Goal: Task Accomplishment & Management: Use online tool/utility

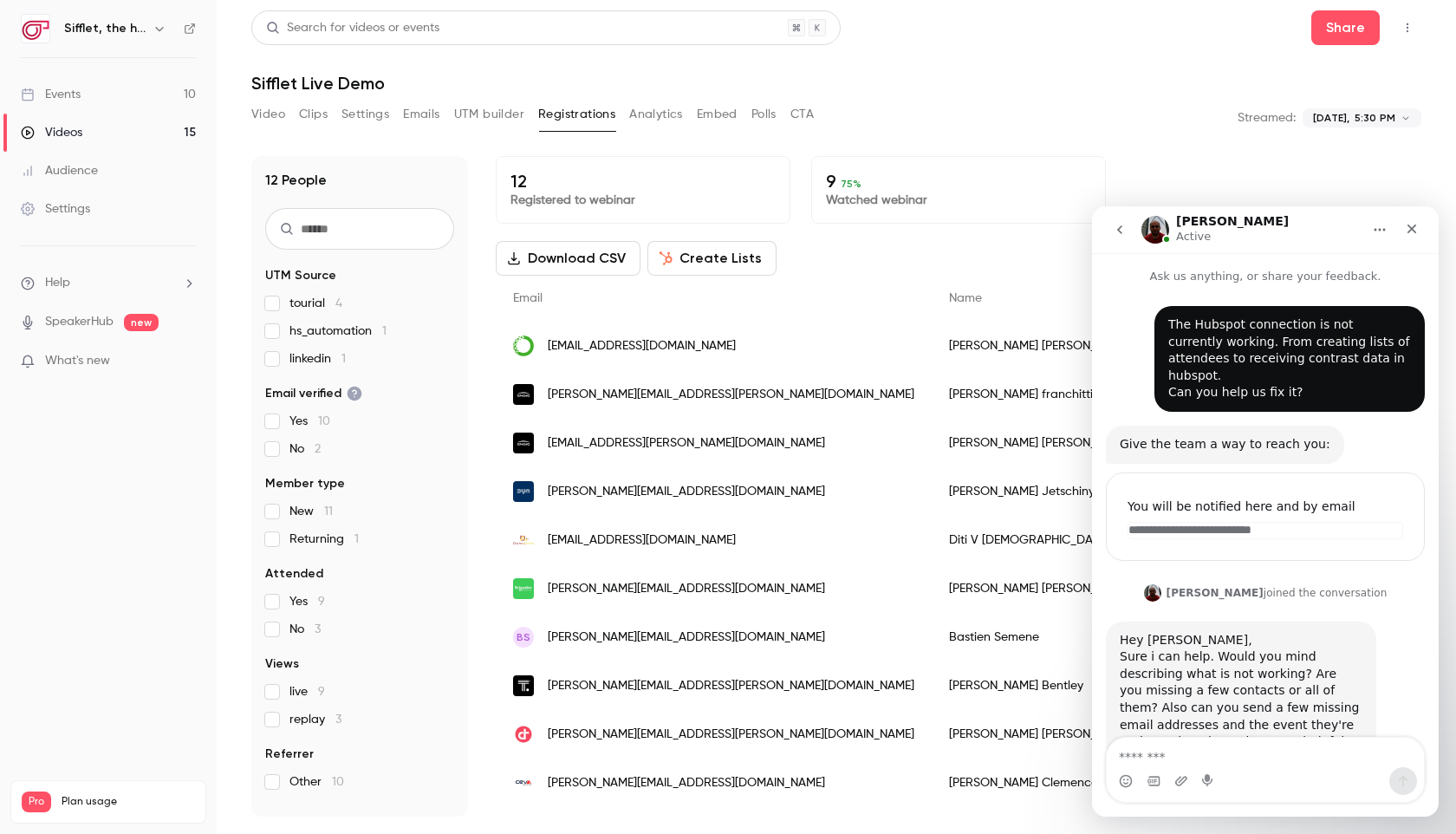
scroll to position [3, 0]
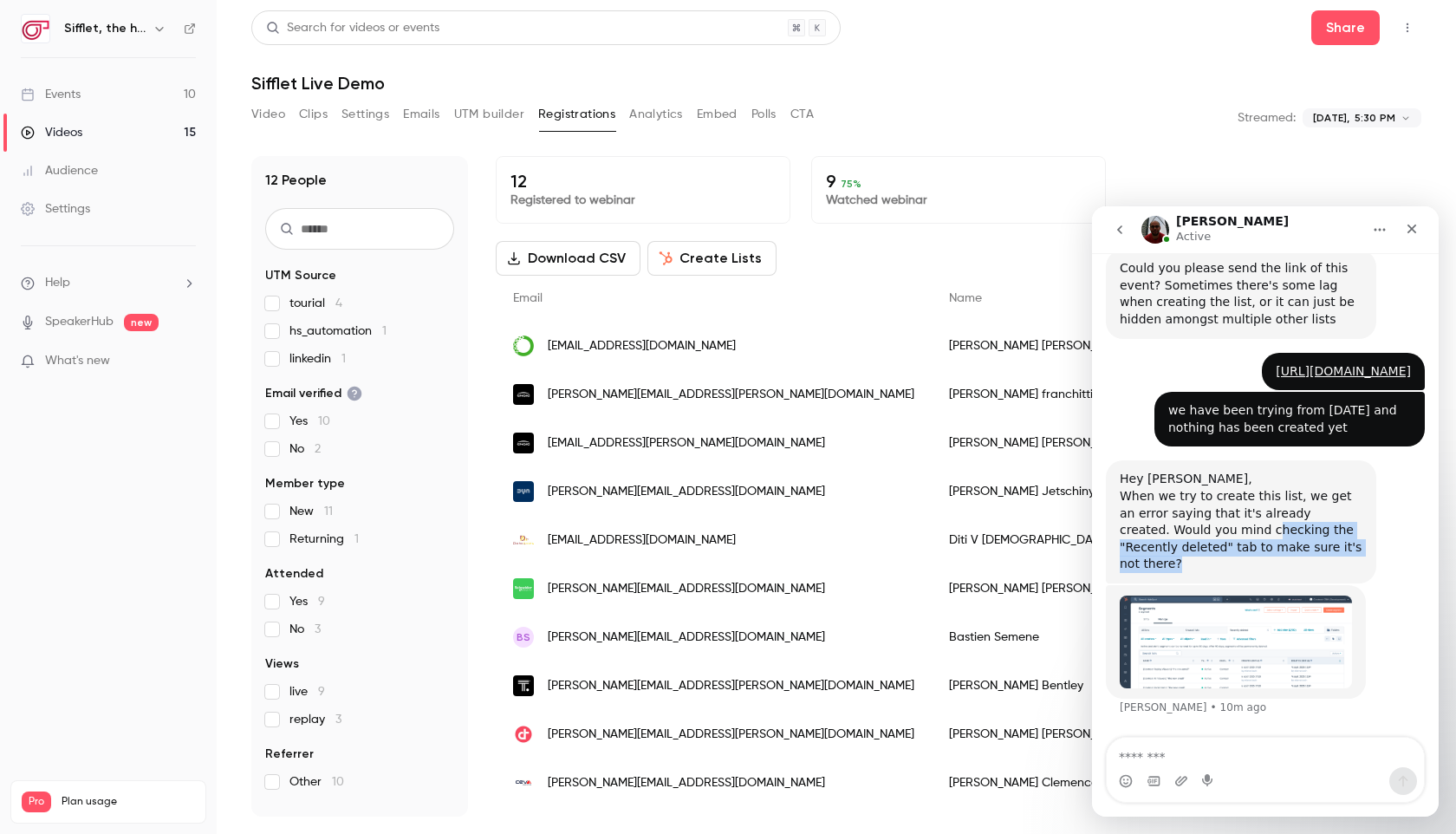
drag, startPoint x: 1218, startPoint y: 544, endPoint x: 1246, endPoint y: 573, distance: 40.3
click at [1246, 573] on div "Hey [PERSON_NAME], When we try to create this list, we get an error saying that…" at bounding box center [1241, 522] width 270 height 123
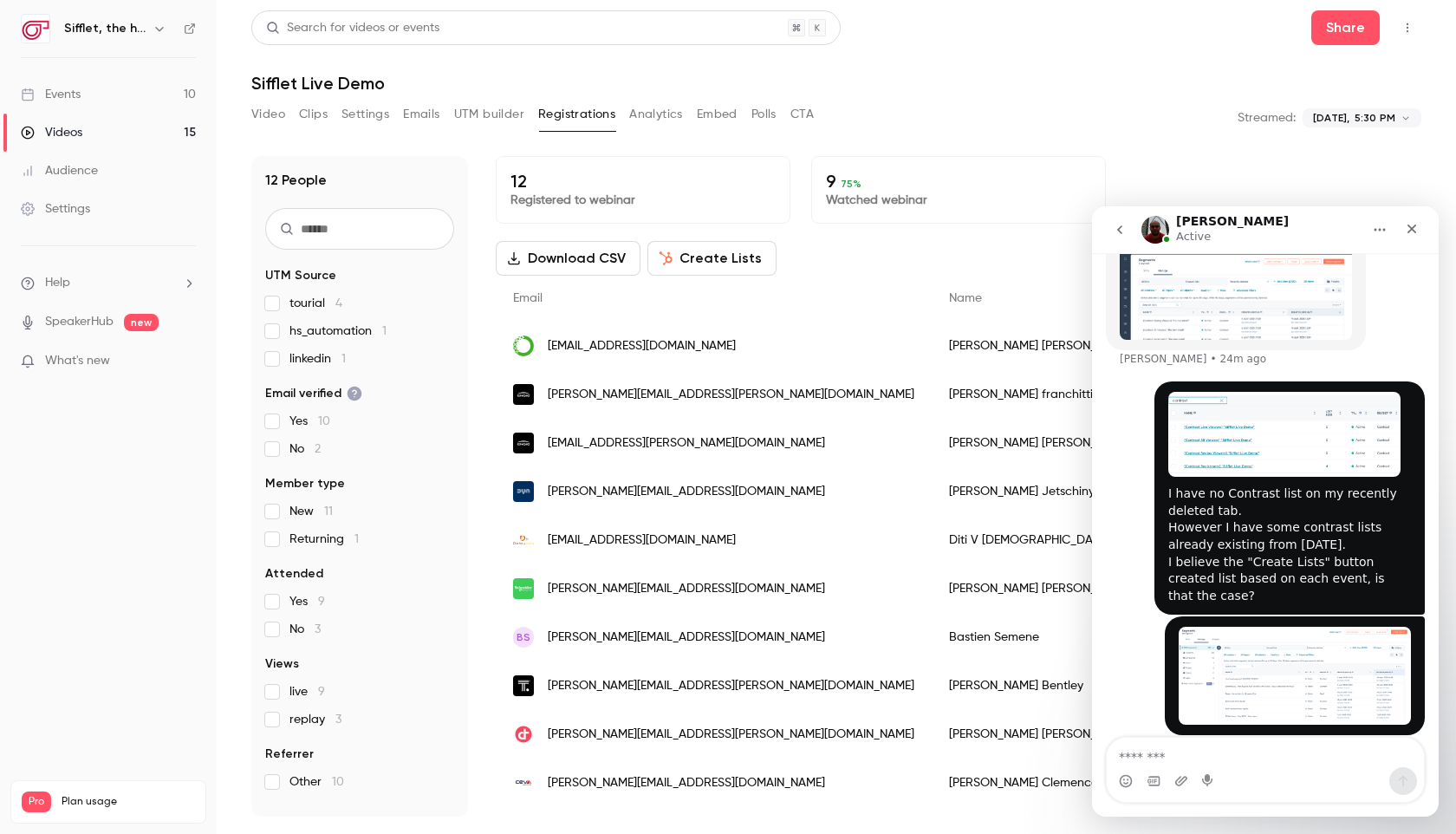
scroll to position [1143, 0]
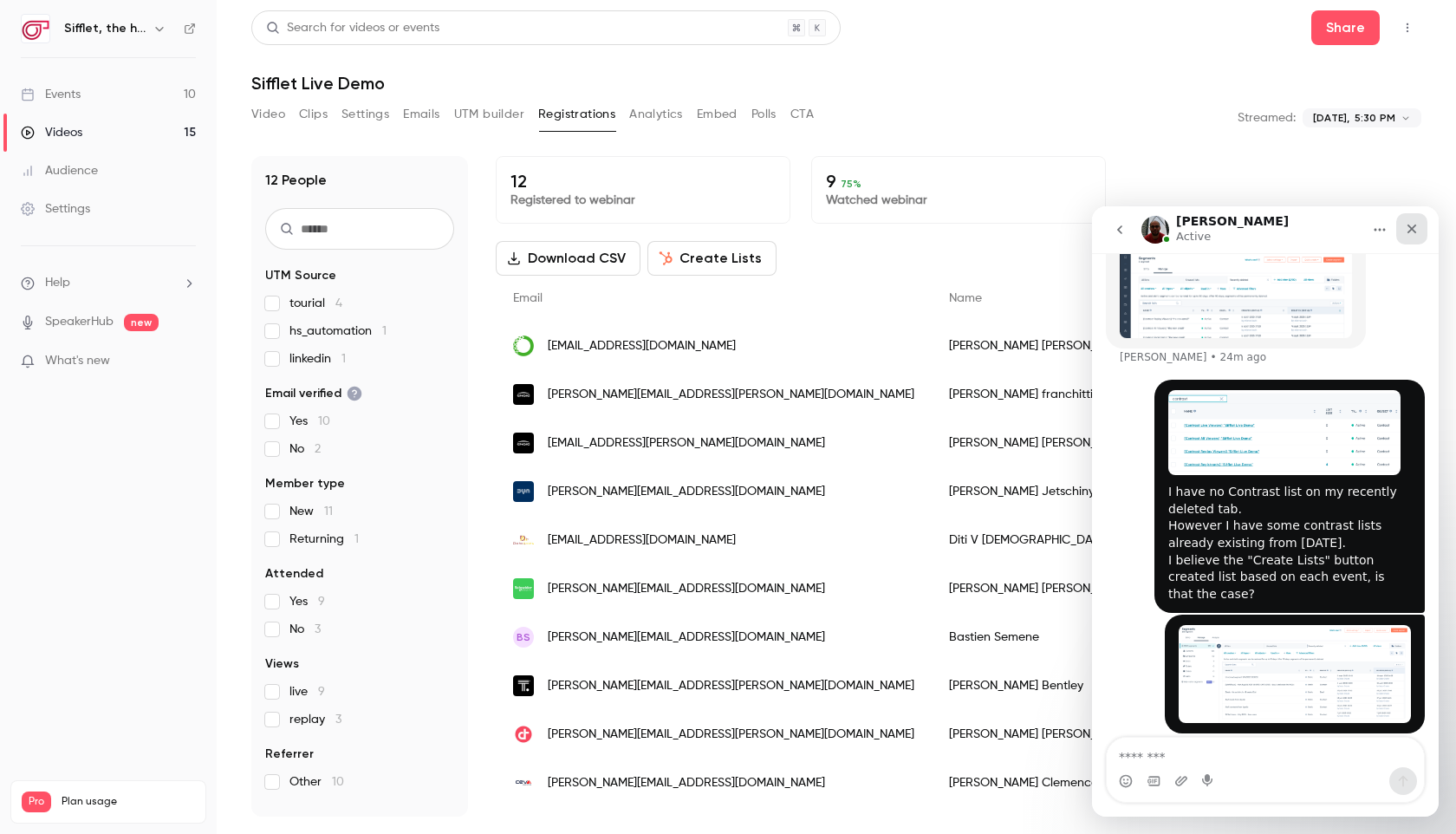
click at [1406, 224] on icon "Close" at bounding box center [1411, 228] width 14 height 14
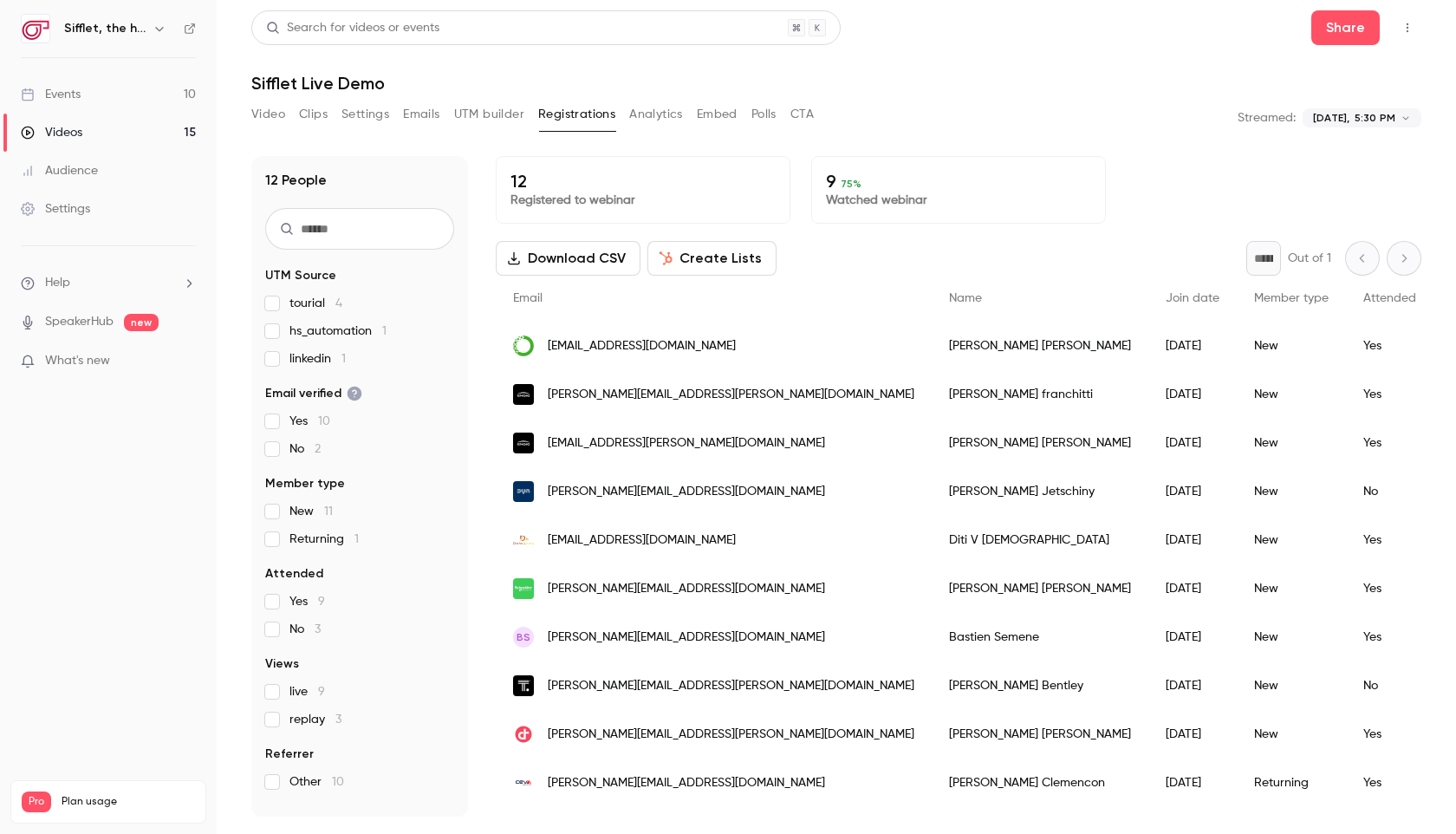
scroll to position [1126, 0]
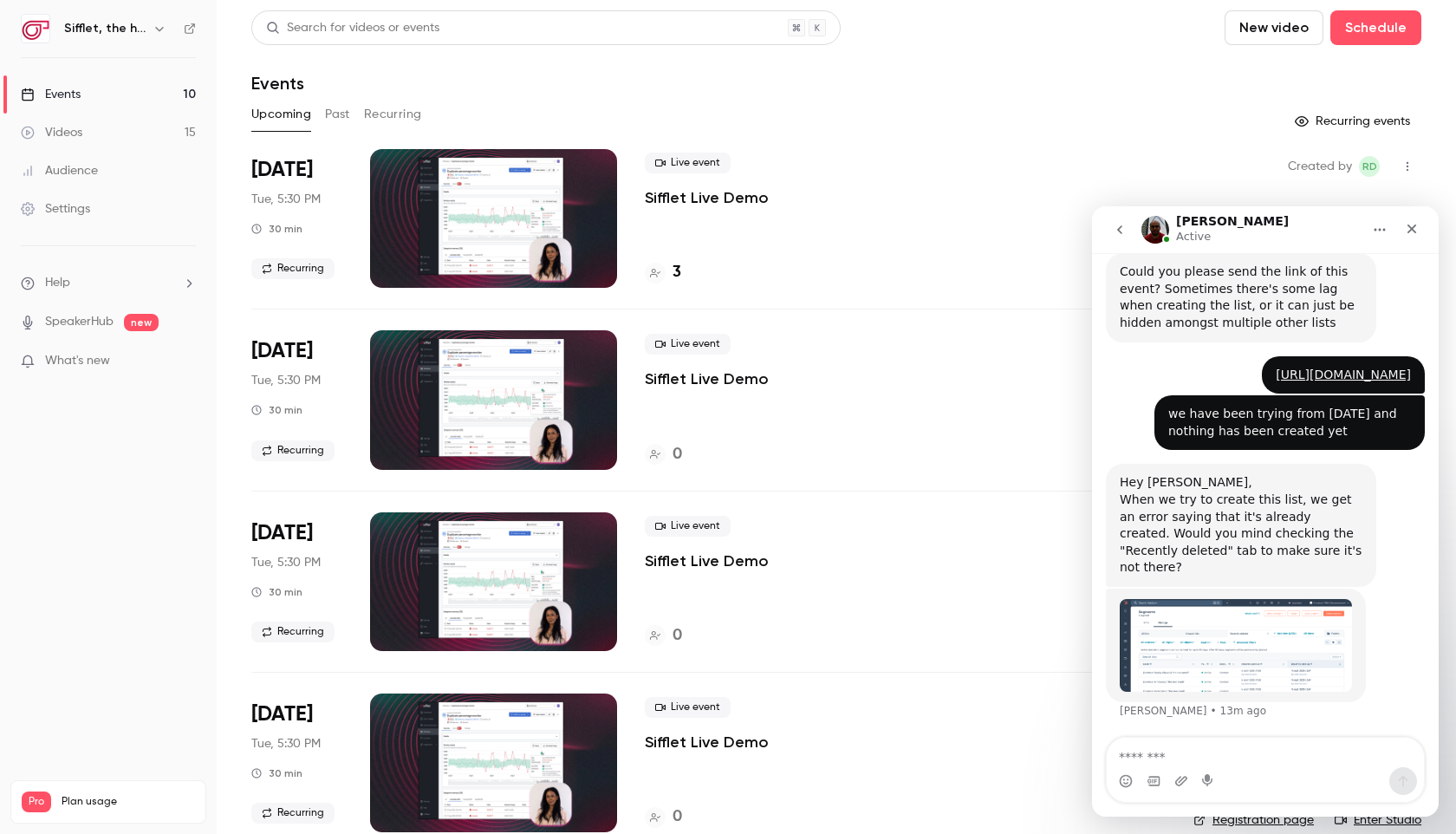
scroll to position [776, 0]
click at [672, 270] on div "3" at bounding box center [662, 272] width 36 height 23
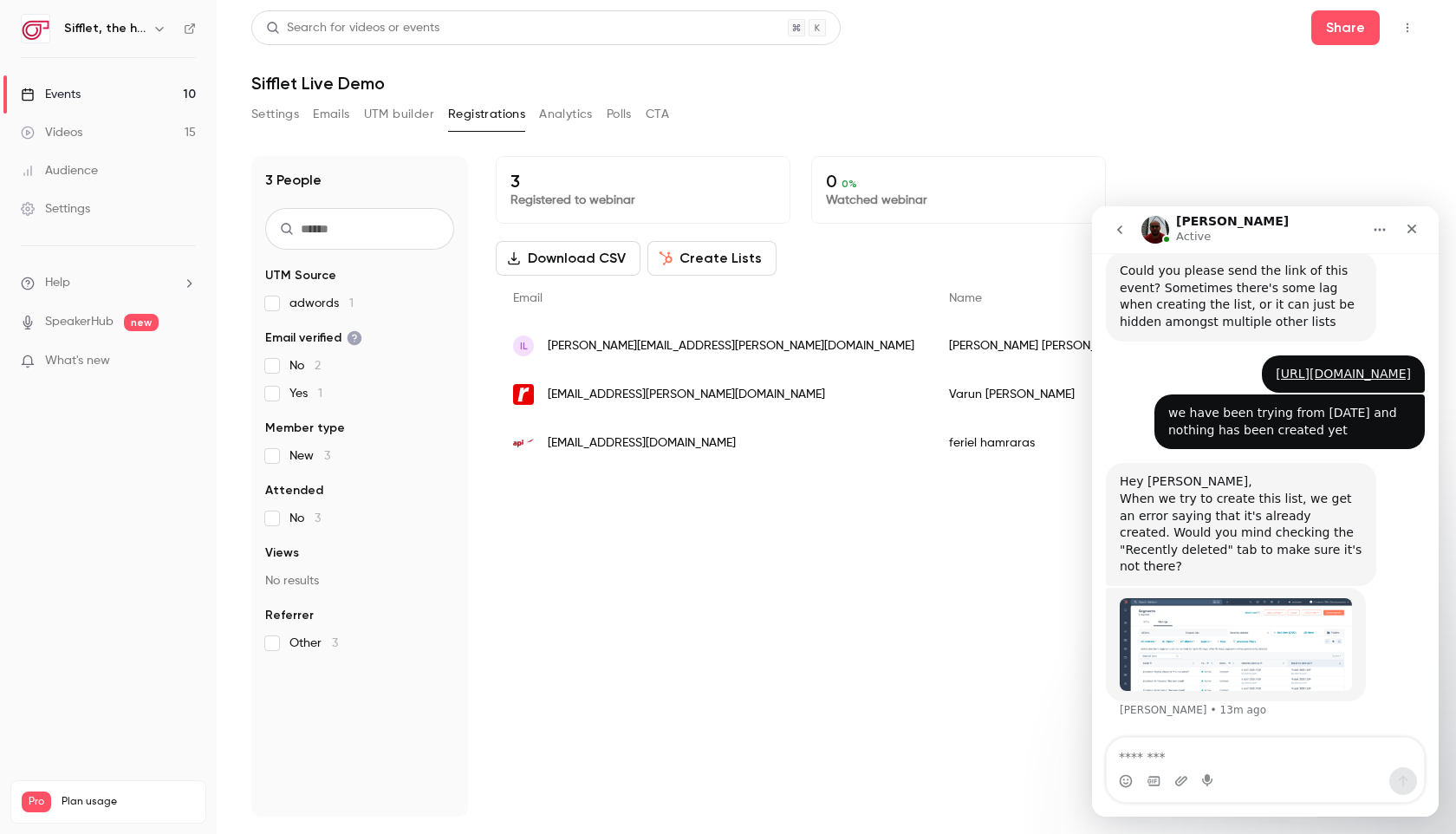
click at [672, 272] on button "Create Lists" at bounding box center [712, 258] width 129 height 34
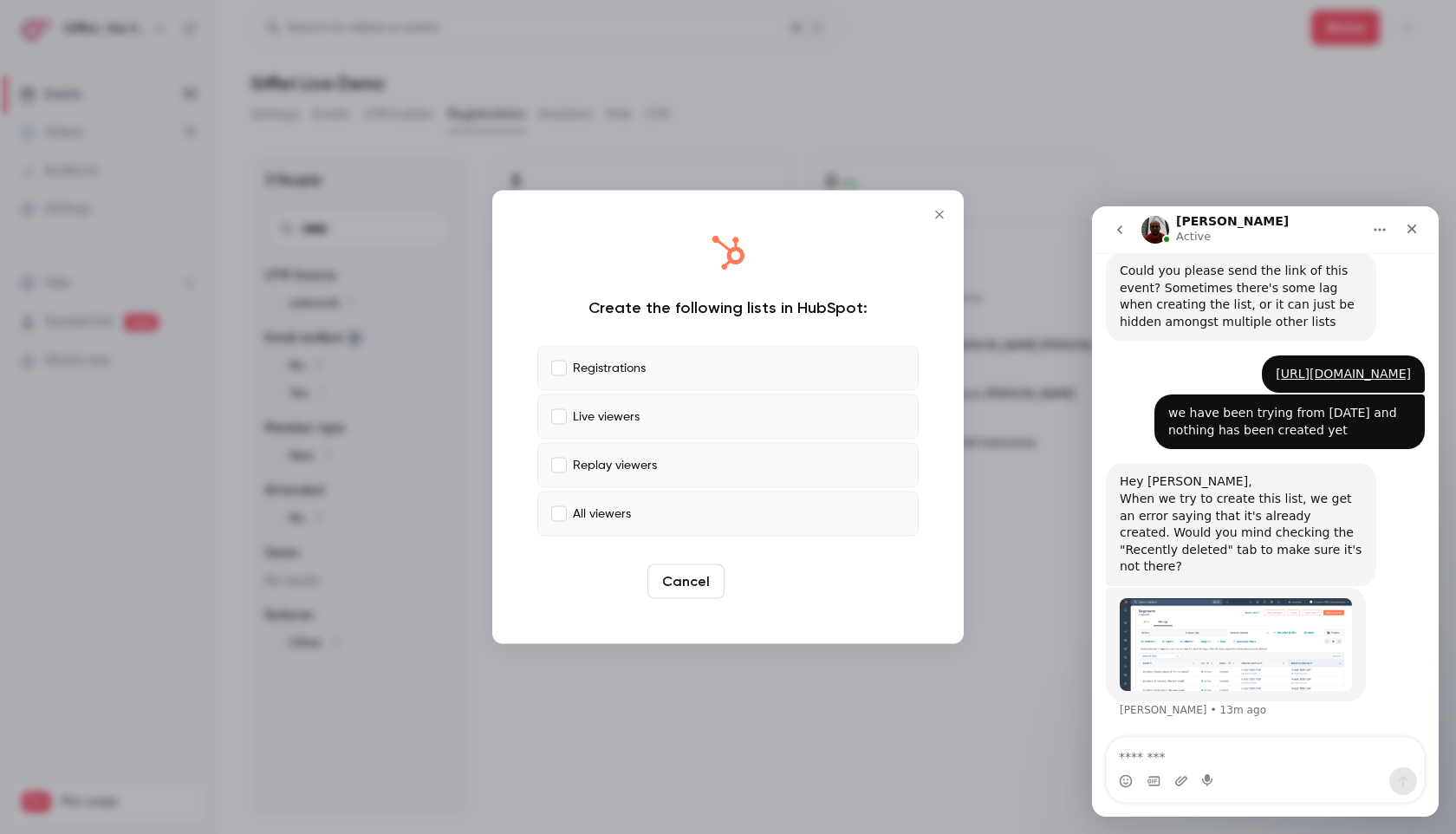
click at [774, 571] on button "Create" at bounding box center [770, 581] width 78 height 34
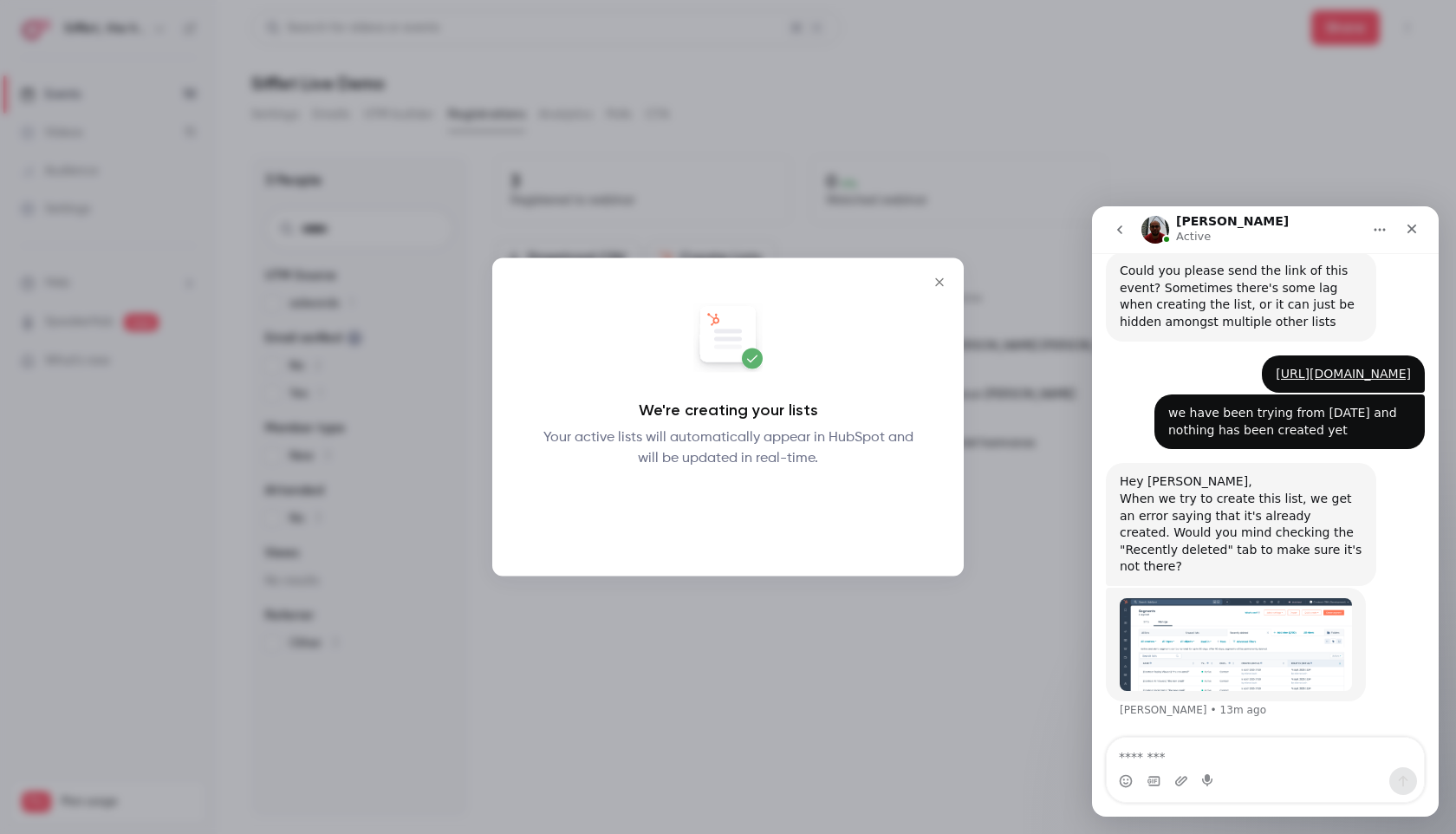
click at [736, 504] on button "Okay" at bounding box center [728, 513] width 63 height 34
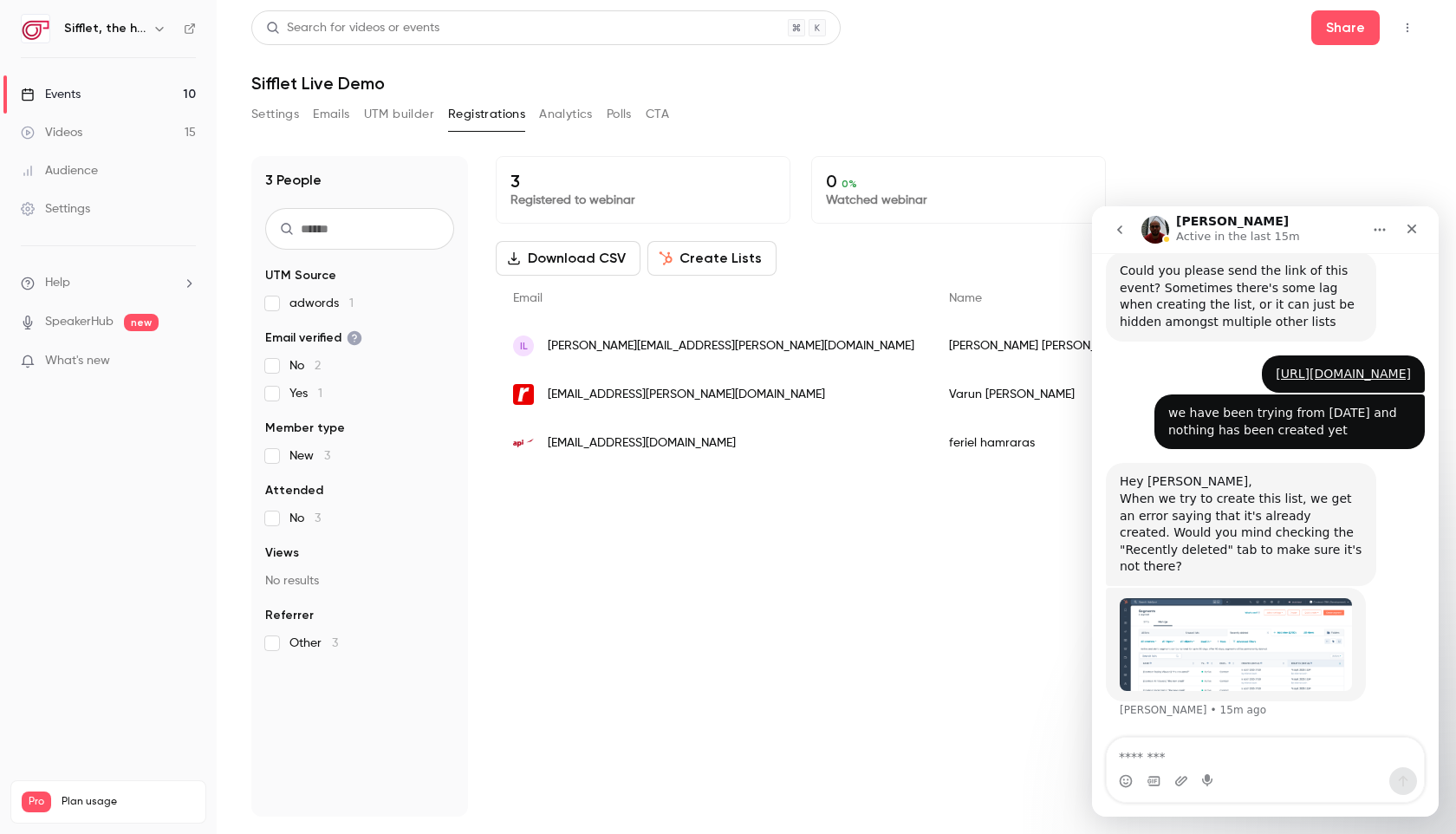
click at [1198, 642] on img "Salim says…" at bounding box center [1235, 645] width 232 height 93
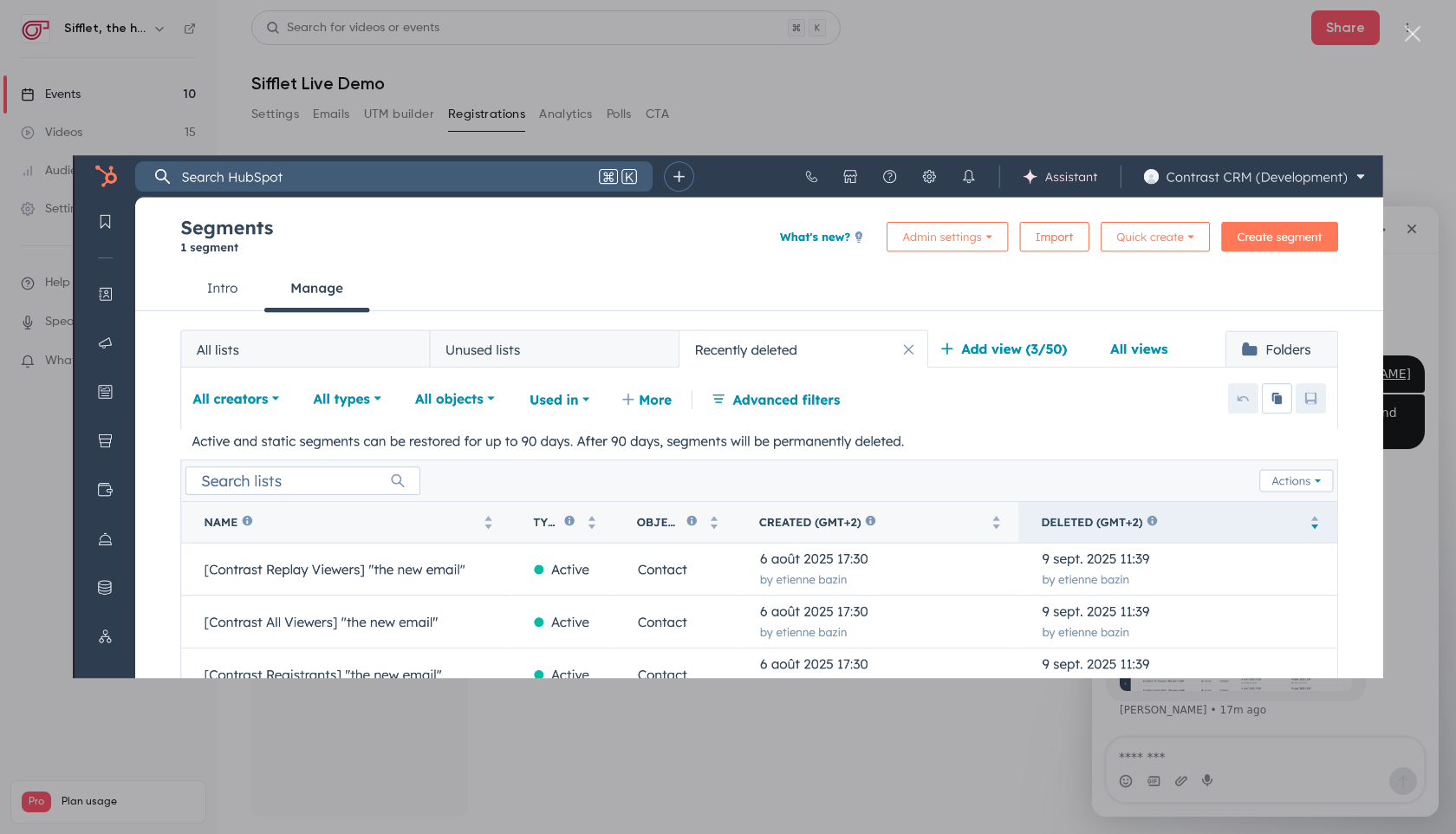
click at [1412, 30] on div "Close" at bounding box center [1413, 34] width 17 height 17
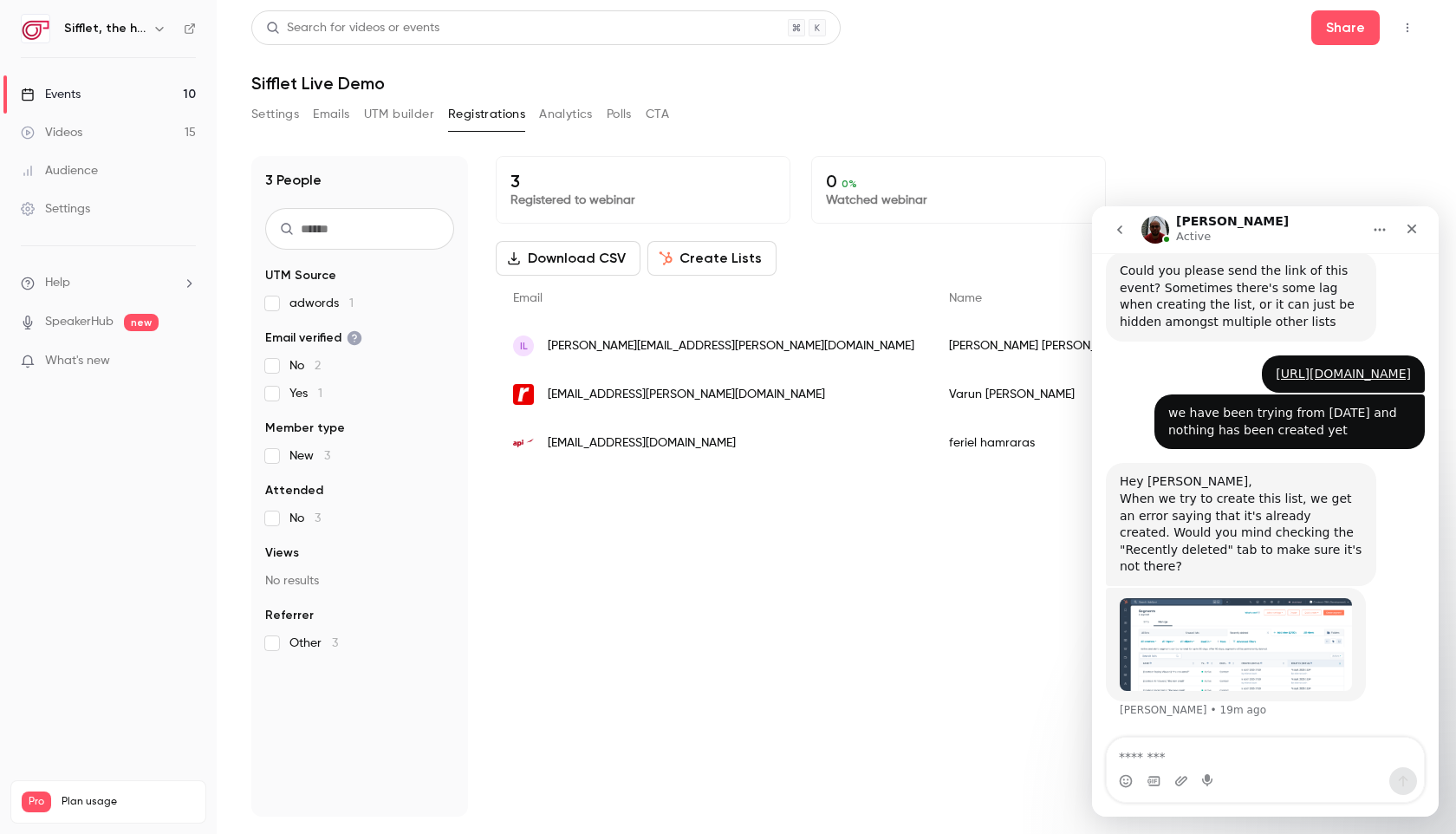
click at [1242, 646] on img "Salim says…" at bounding box center [1235, 645] width 232 height 93
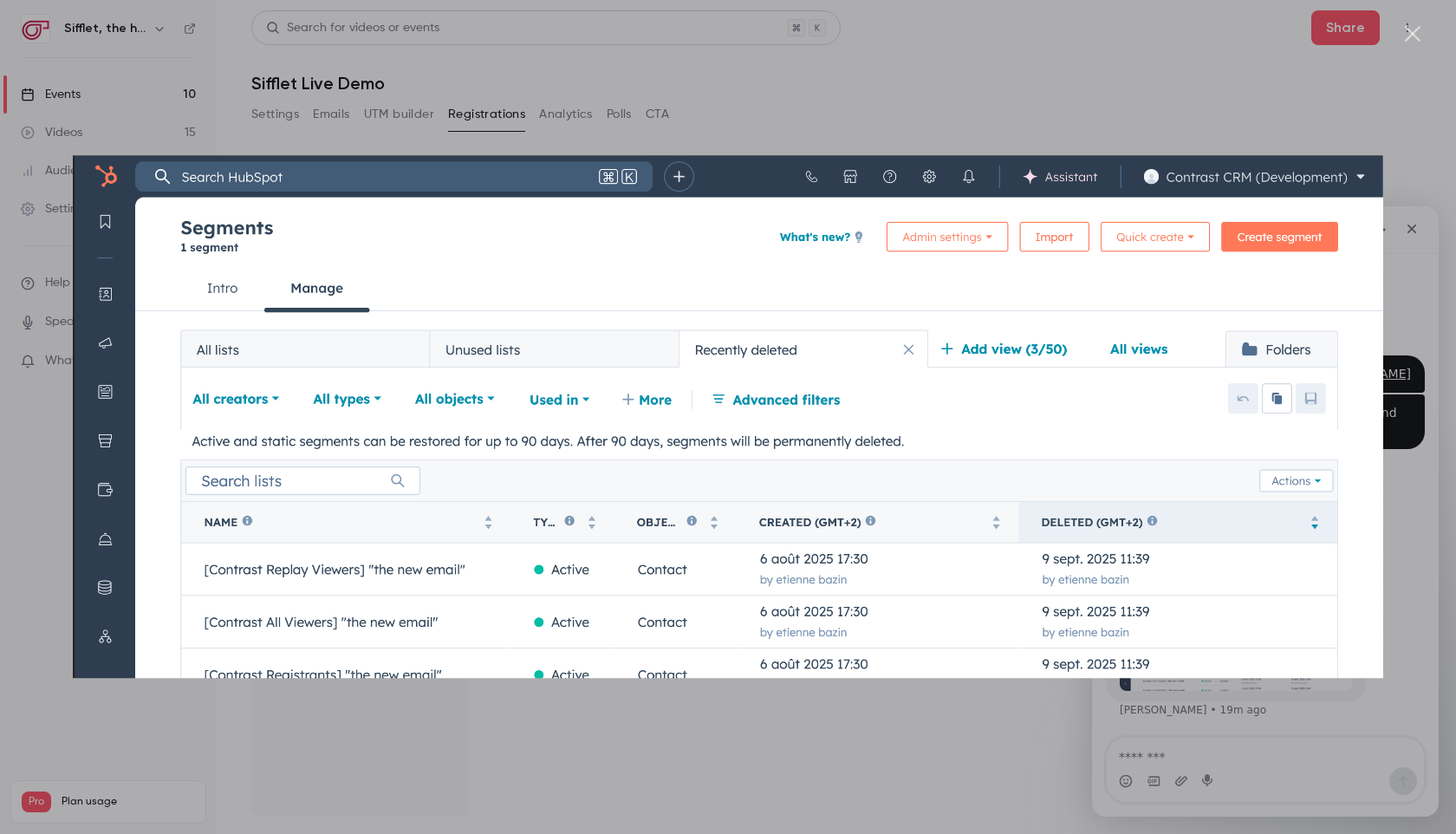
click at [1405, 40] on div "Close" at bounding box center [1413, 34] width 17 height 17
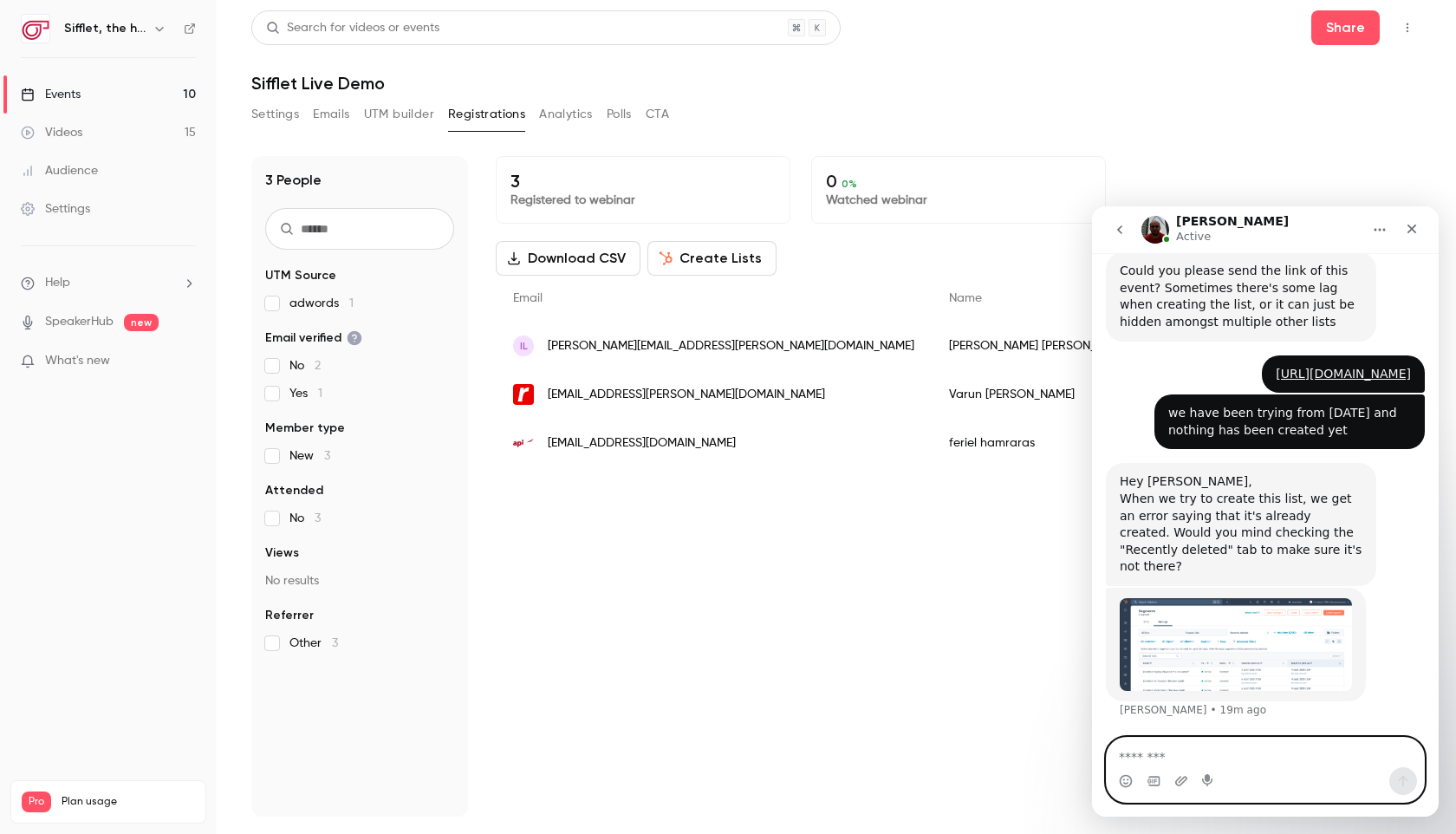
click at [1205, 755] on textarea "Message…" at bounding box center [1265, 753] width 317 height 30
type textarea "*"
click at [1207, 777] on icon "Start recording" at bounding box center [1206, 780] width 10 height 12
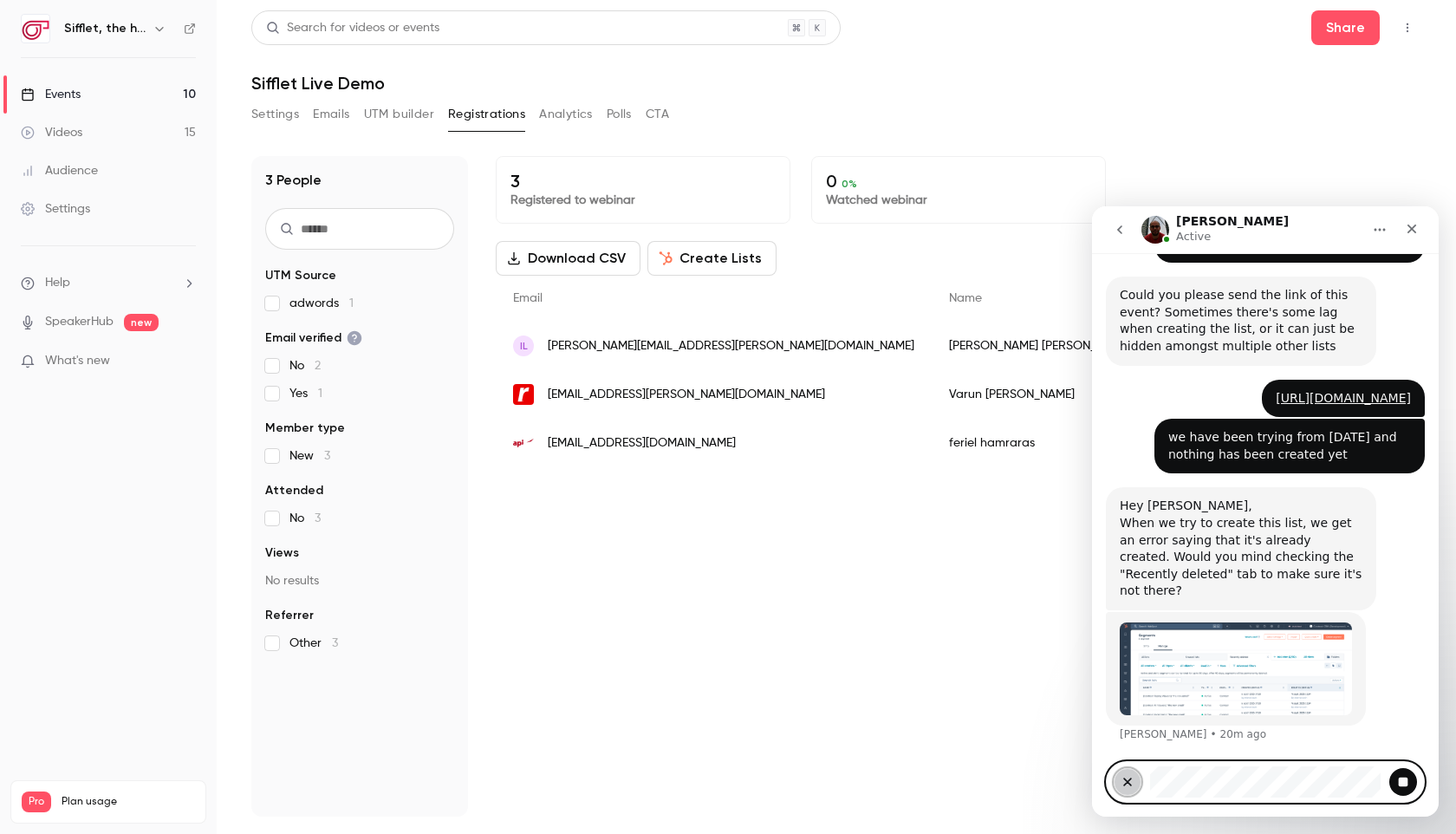
click at [1124, 788] on icon "Clear recording" at bounding box center [1127, 782] width 14 height 14
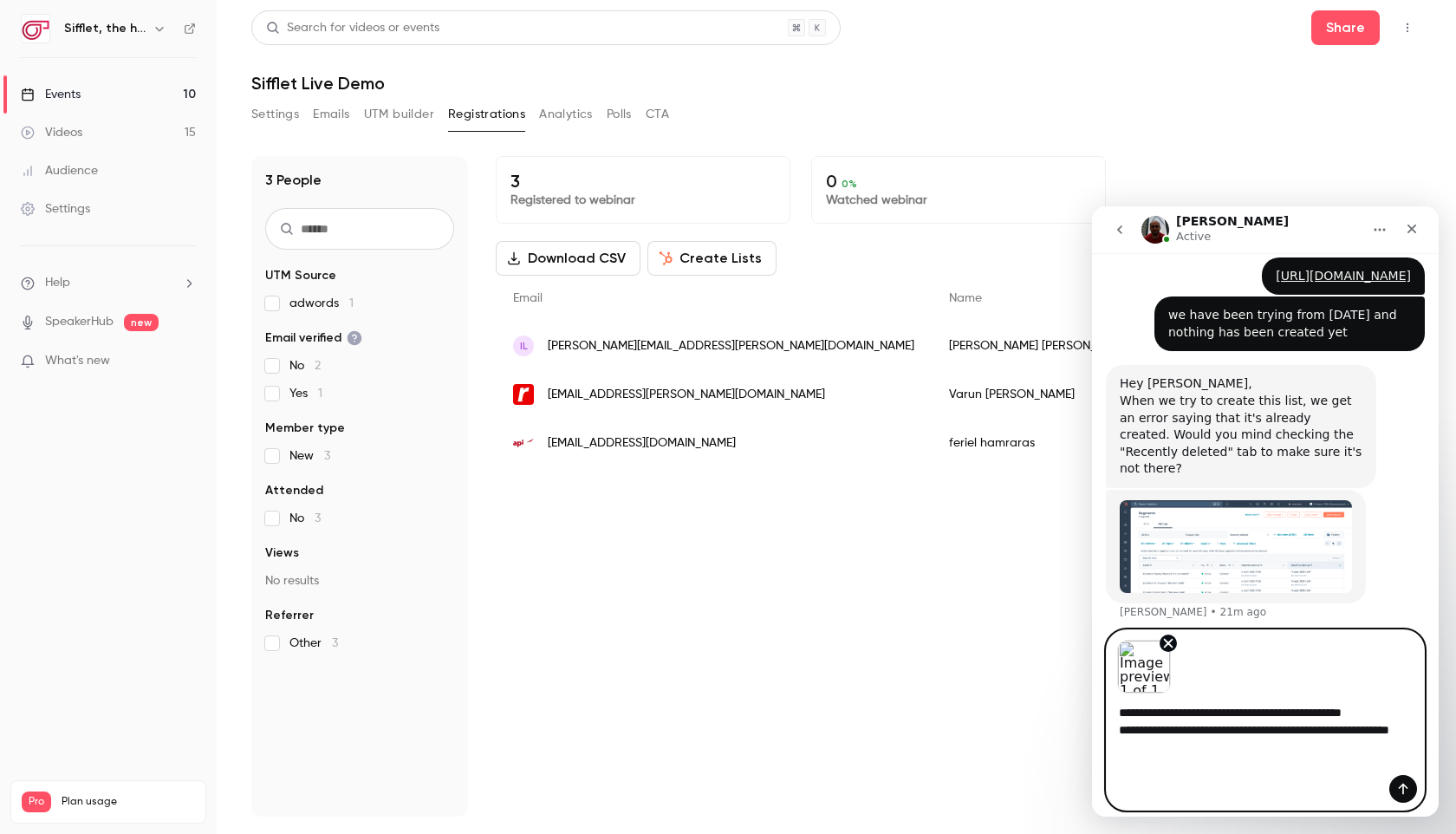
scroll to position [883, 0]
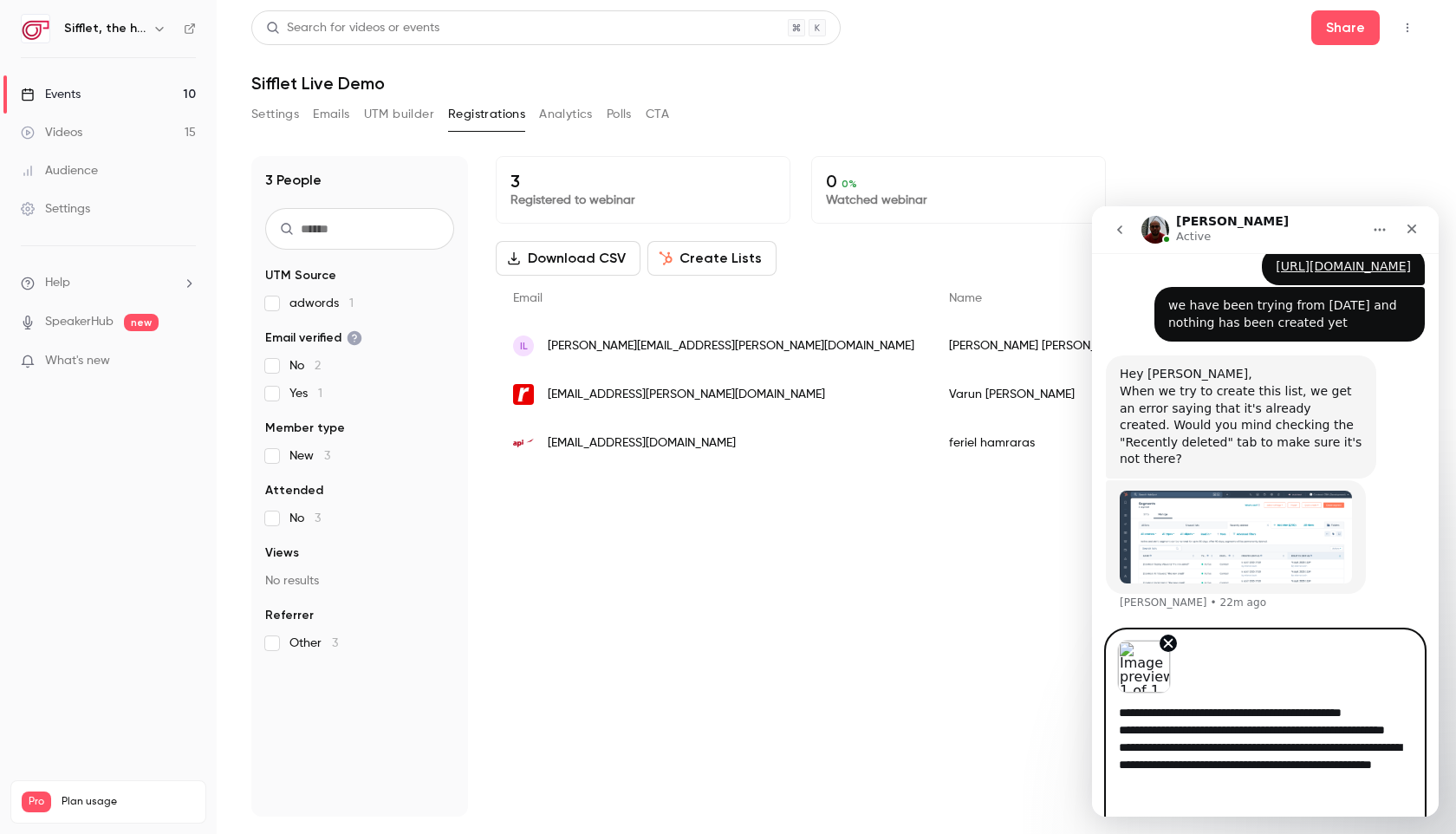
click at [1243, 725] on textarea "**********" at bounding box center [1265, 751] width 317 height 116
click at [1300, 753] on textarea "**********" at bounding box center [1265, 751] width 317 height 116
click at [1161, 765] on textarea "**********" at bounding box center [1265, 751] width 317 height 116
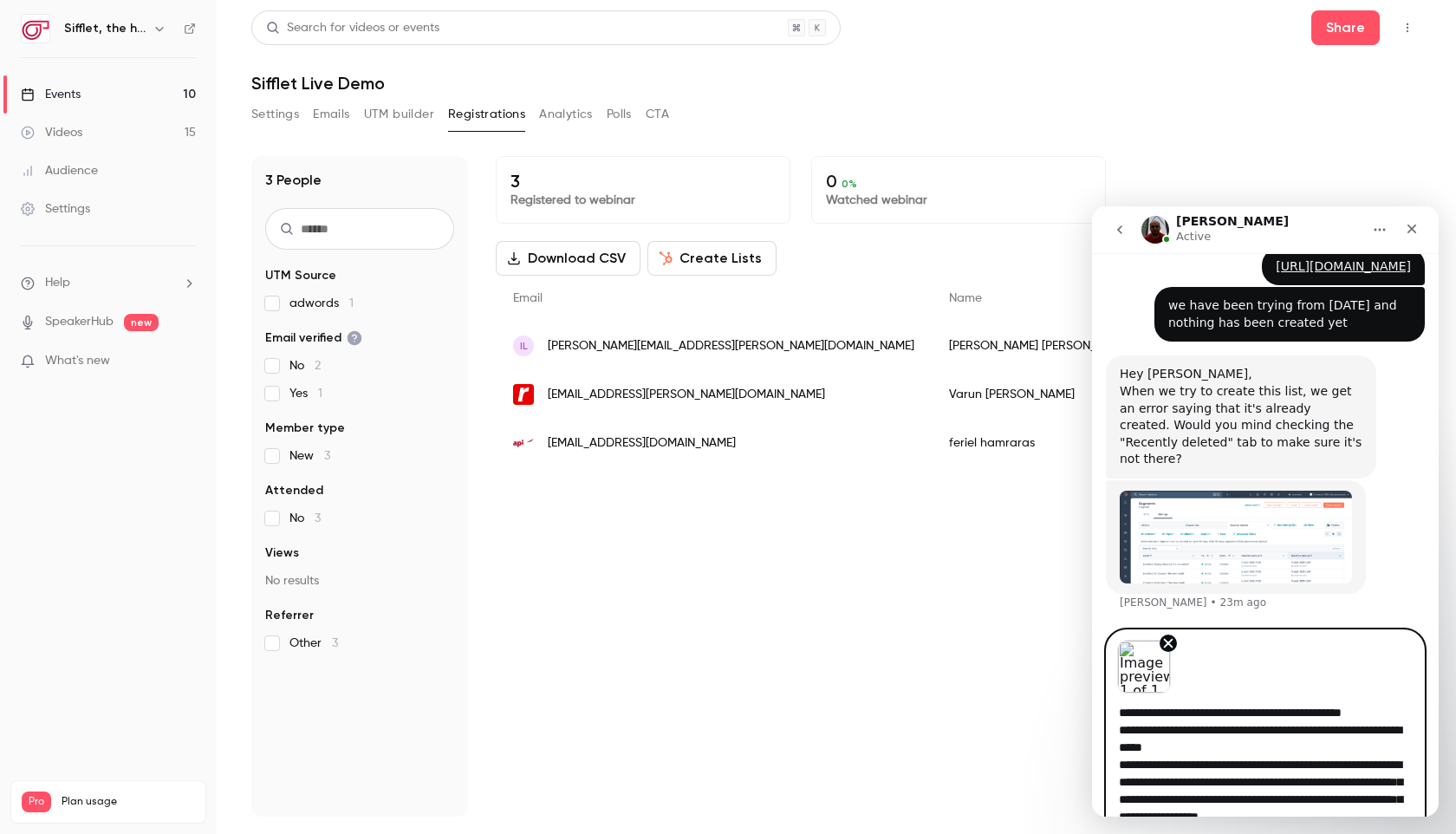
scroll to position [14, 0]
click at [1366, 801] on textarea "**********" at bounding box center [1265, 761] width 317 height 137
click at [1334, 783] on textarea "**********" at bounding box center [1265, 761] width 317 height 137
click at [1379, 804] on textarea "**********" at bounding box center [1265, 761] width 317 height 137
drag, startPoint x: 1341, startPoint y: 783, endPoint x: 1395, endPoint y: 833, distance: 73.6
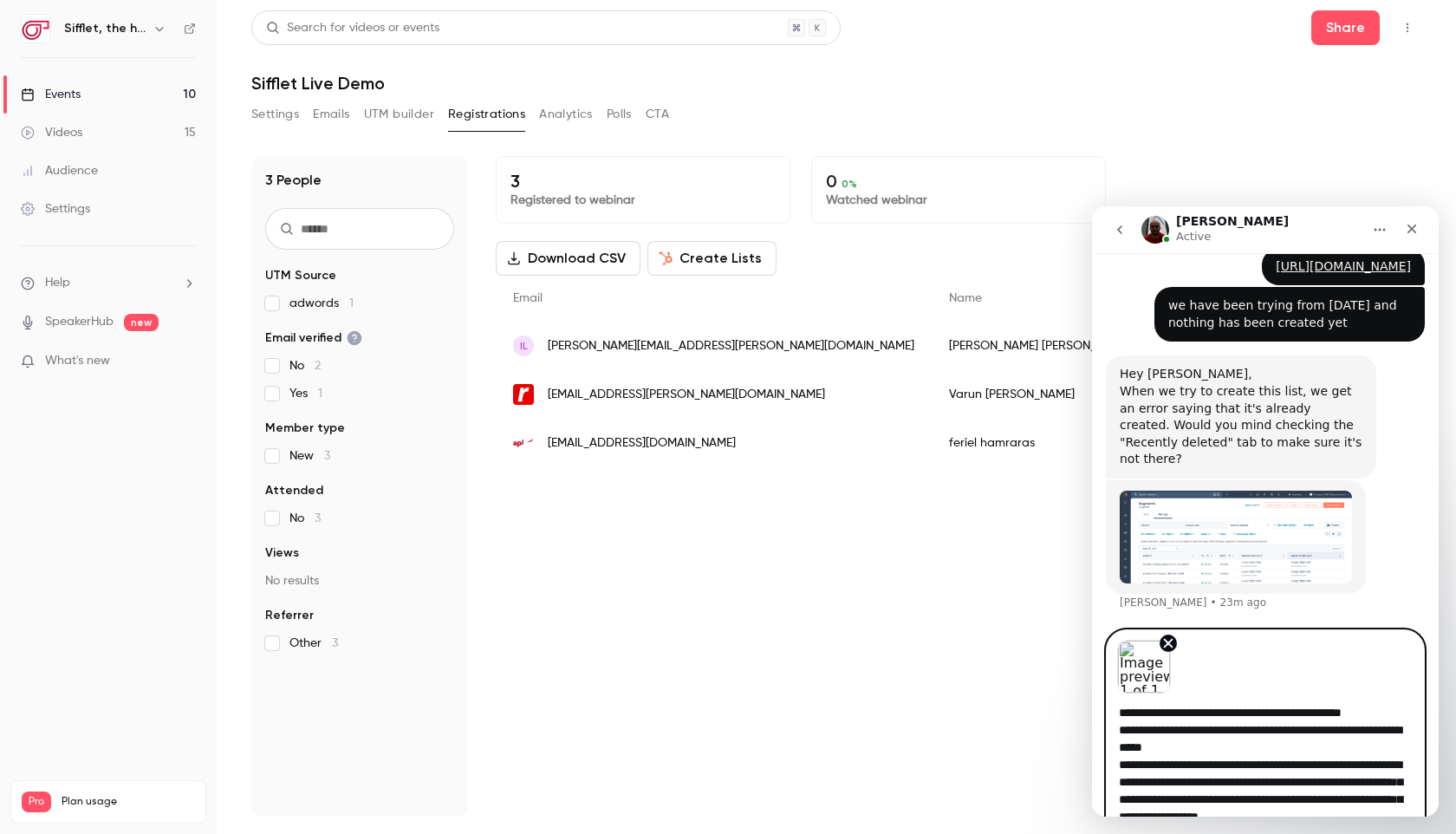
click at [1395, 816] on html "**********" at bounding box center [1265, 511] width 347 height 610
drag, startPoint x: 1403, startPoint y: 782, endPoint x: 1317, endPoint y: 783, distance: 86.0
click at [1317, 783] on textarea "**********" at bounding box center [1265, 751] width 317 height 116
drag, startPoint x: 1289, startPoint y: 781, endPoint x: 1308, endPoint y: 820, distance: 43.4
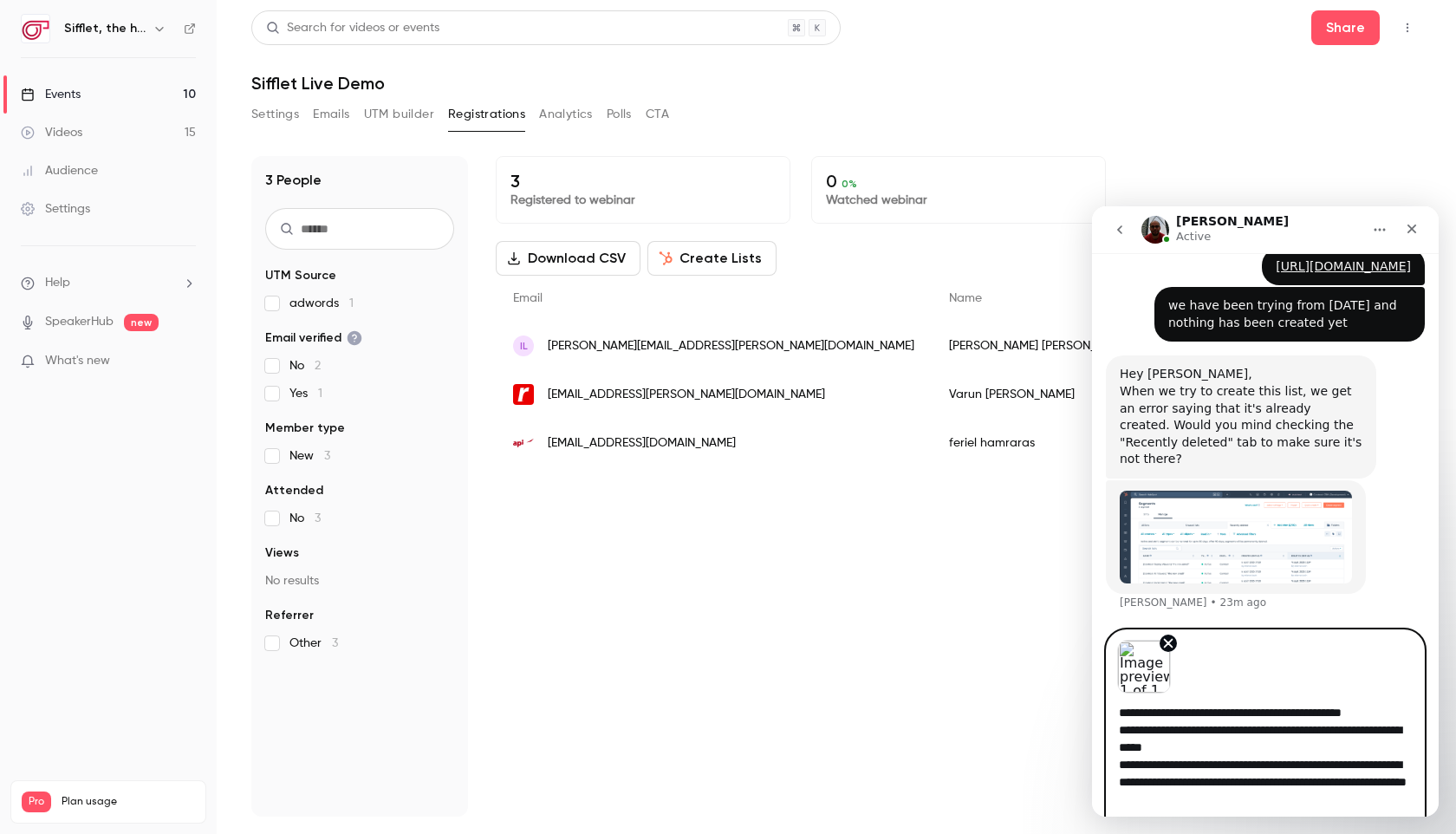
click at [1308, 816] on html "**********" at bounding box center [1265, 511] width 347 height 610
click at [1378, 765] on textarea "**********" at bounding box center [1265, 743] width 317 height 99
click at [1405, 769] on textarea "**********" at bounding box center [1265, 743] width 317 height 99
type textarea "**********"
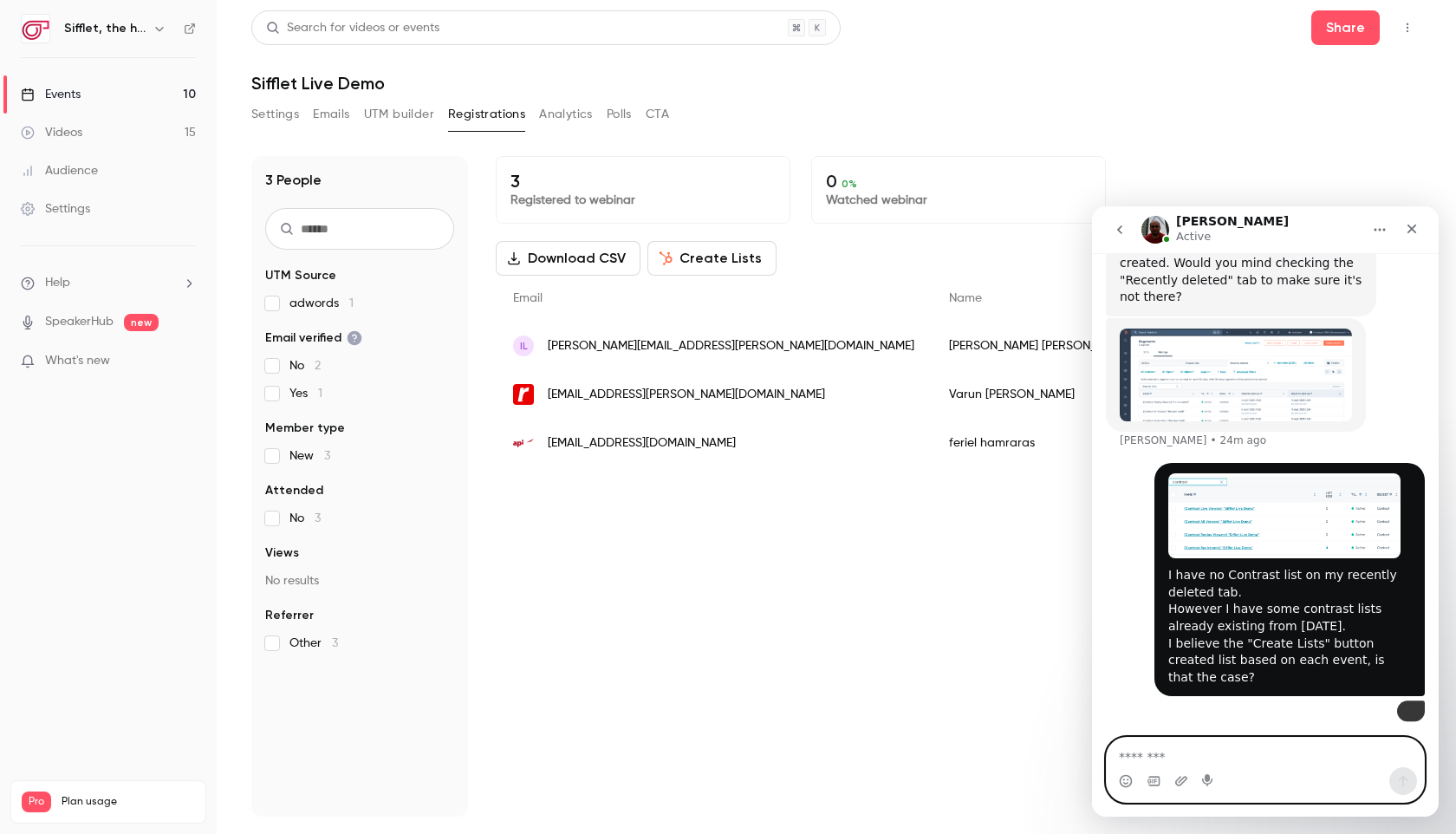
scroll to position [1126, 0]
click at [1410, 708] on img "user says…" at bounding box center [1410, 708] width 0 height 0
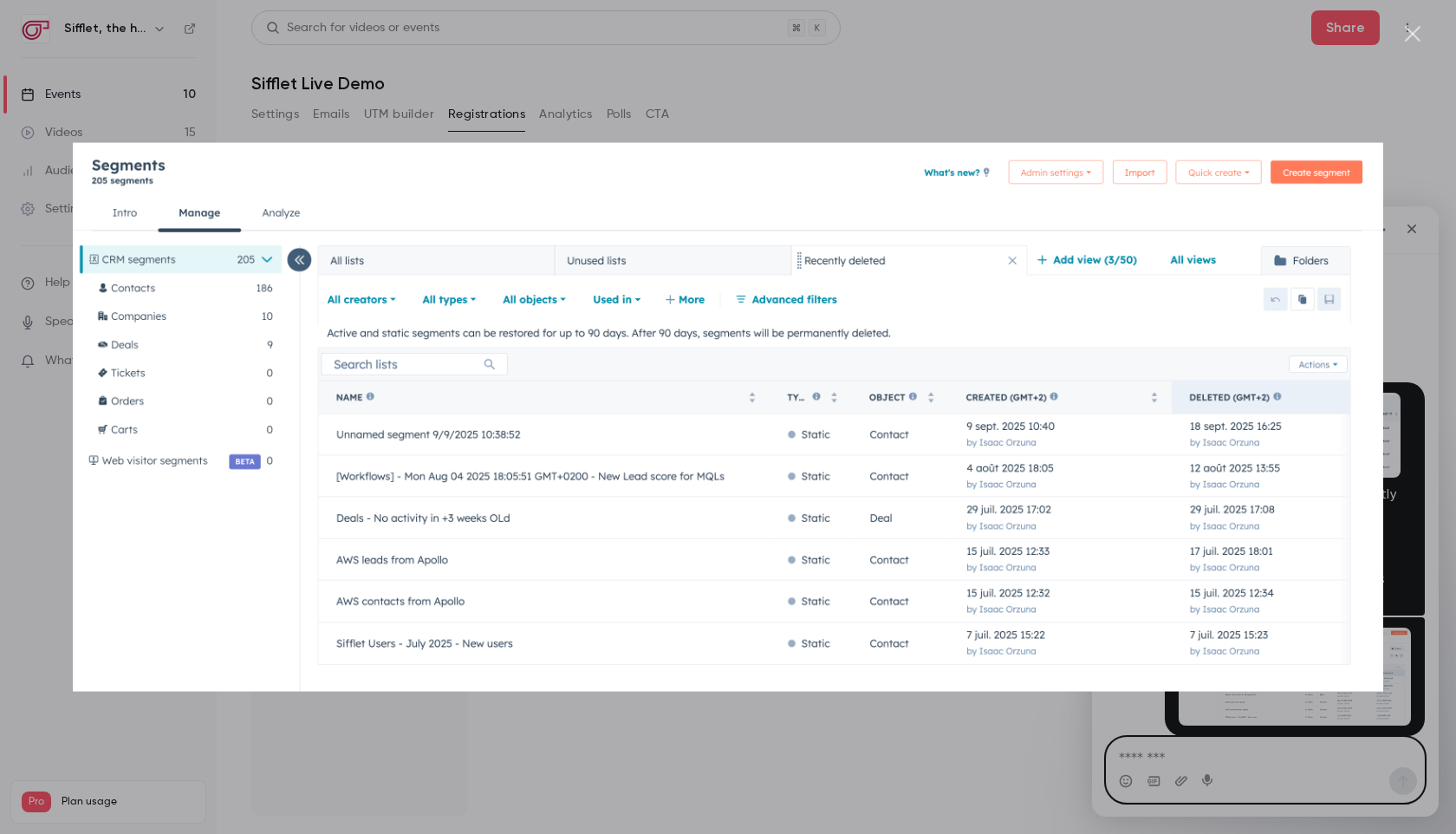
click at [1291, 774] on div "Intercom messenger" at bounding box center [728, 417] width 1456 height 834
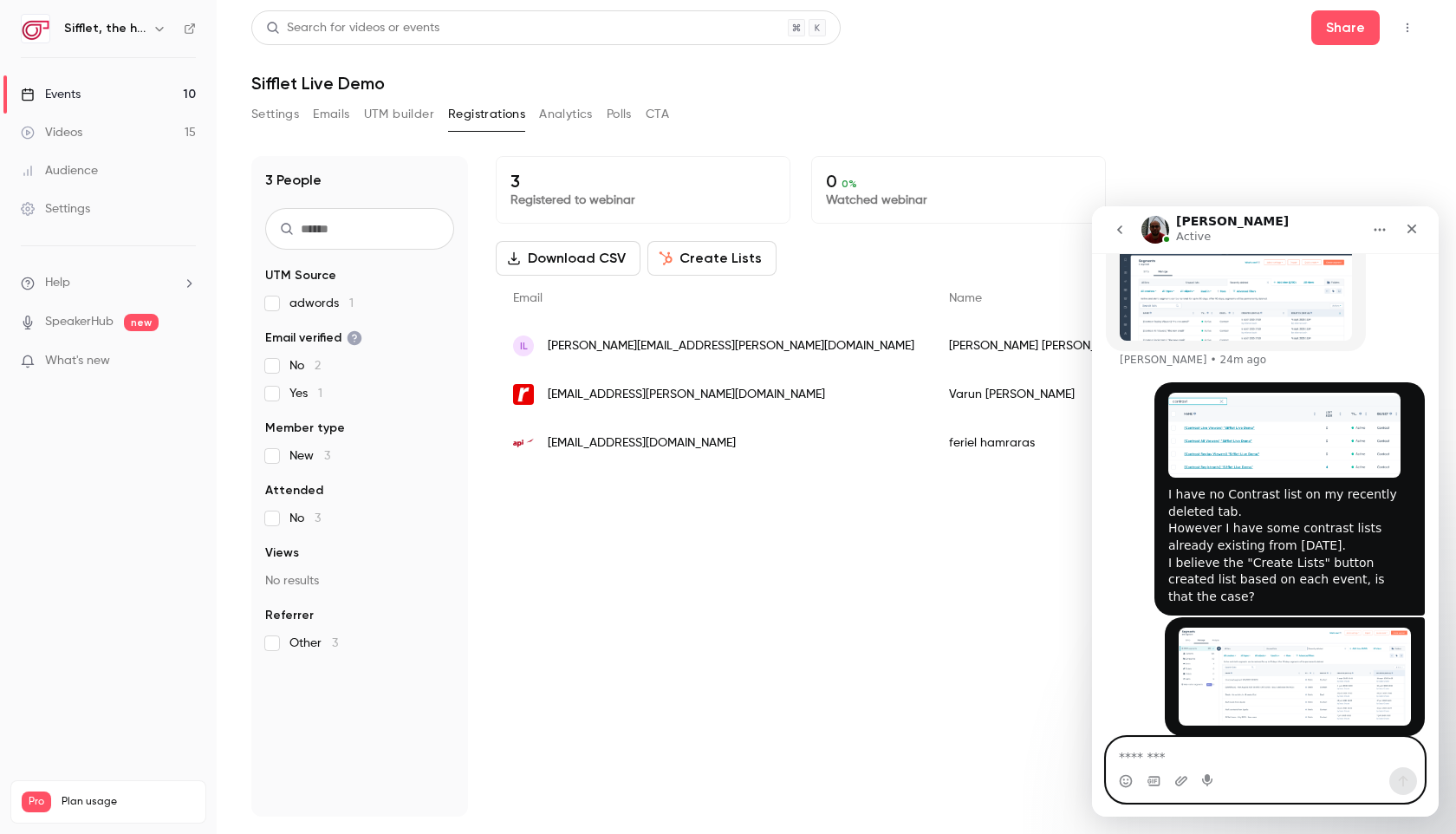
click at [1319, 442] on img "user says…" at bounding box center [1284, 434] width 232 height 85
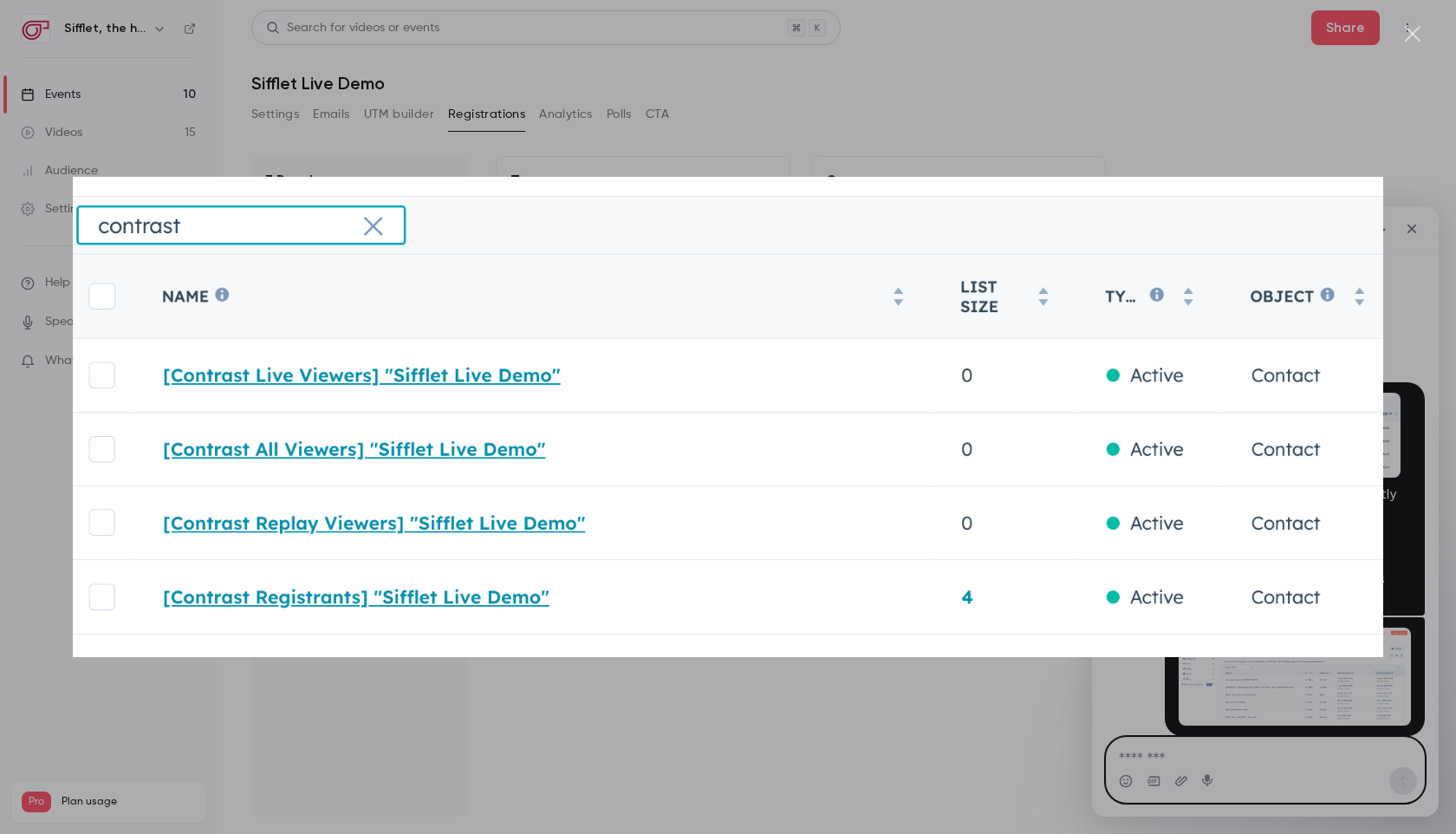
click at [1243, 767] on div "Intercom messenger" at bounding box center [728, 417] width 1456 height 834
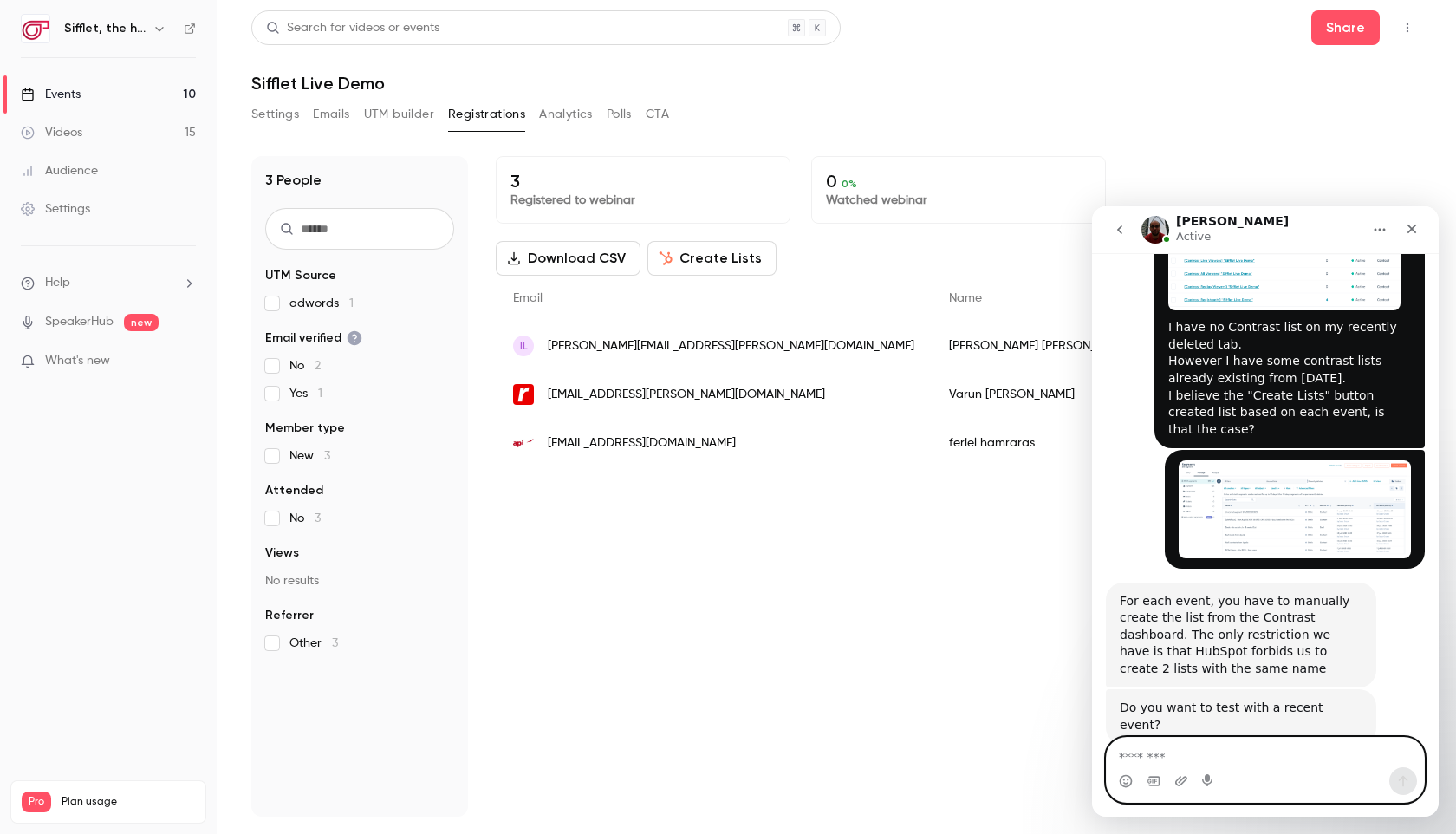
scroll to position [1285, 0]
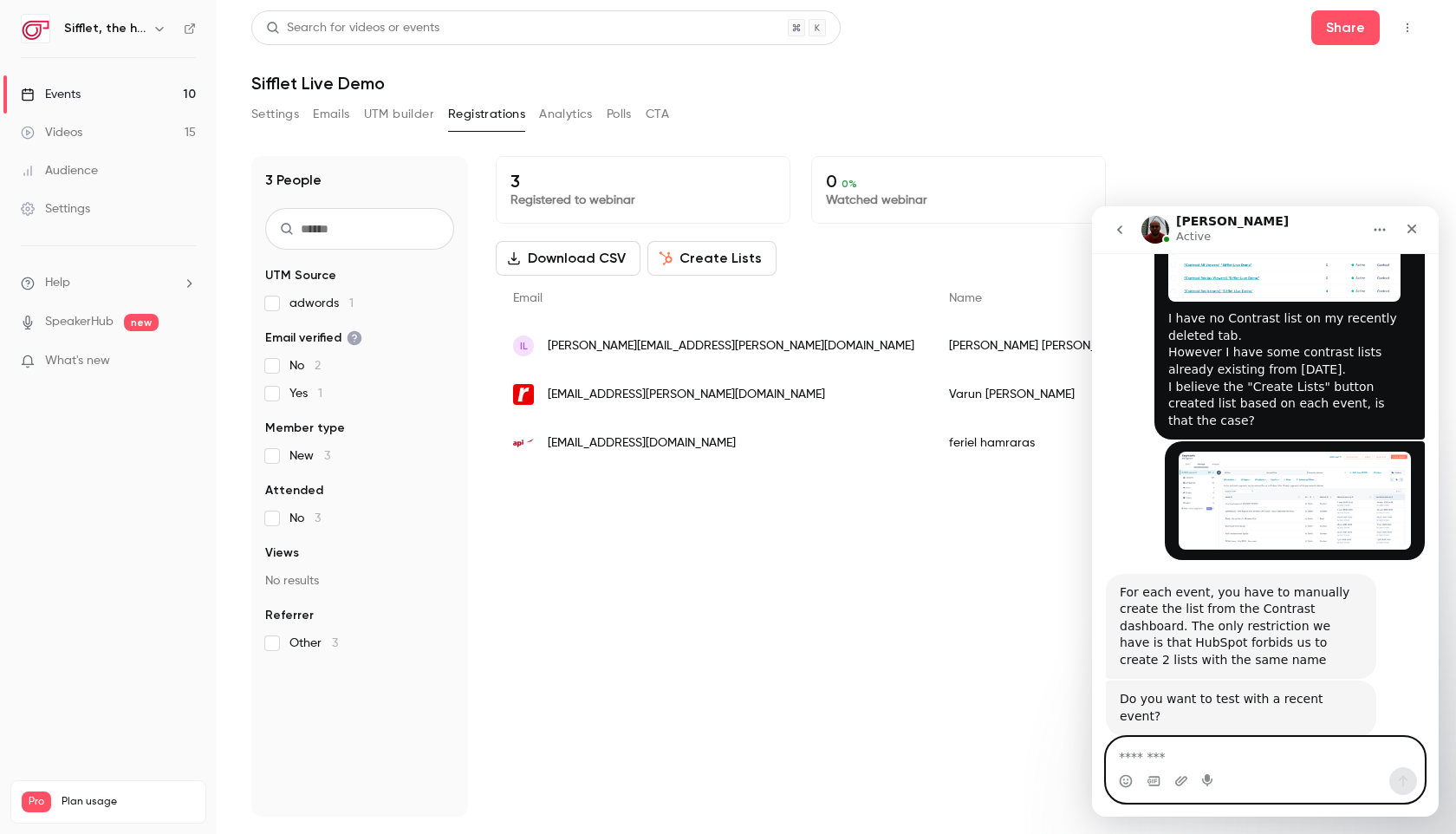
click at [163, 91] on link "Events 10" at bounding box center [108, 94] width 217 height 38
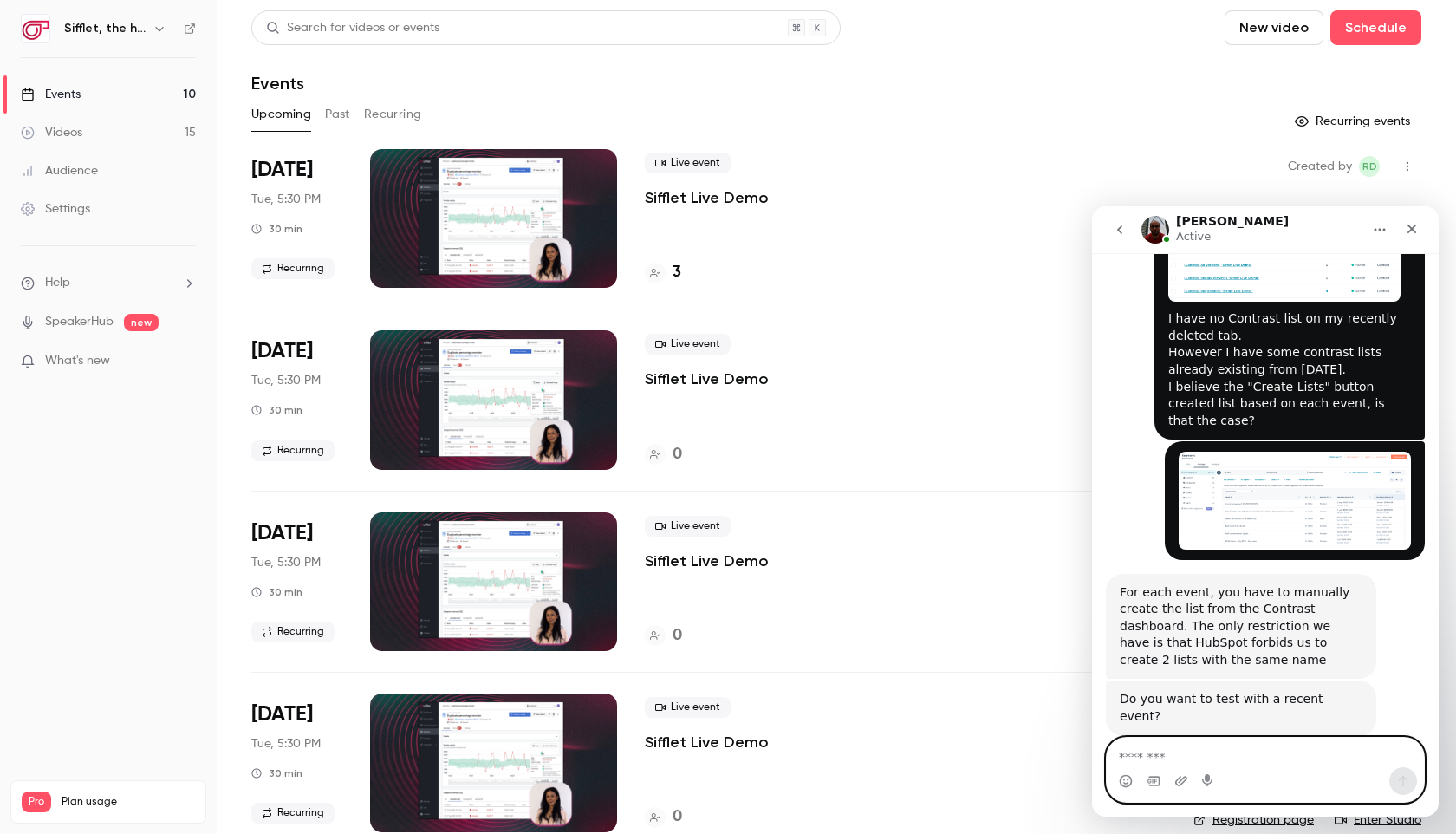
click at [671, 455] on div "0" at bounding box center [663, 454] width 37 height 23
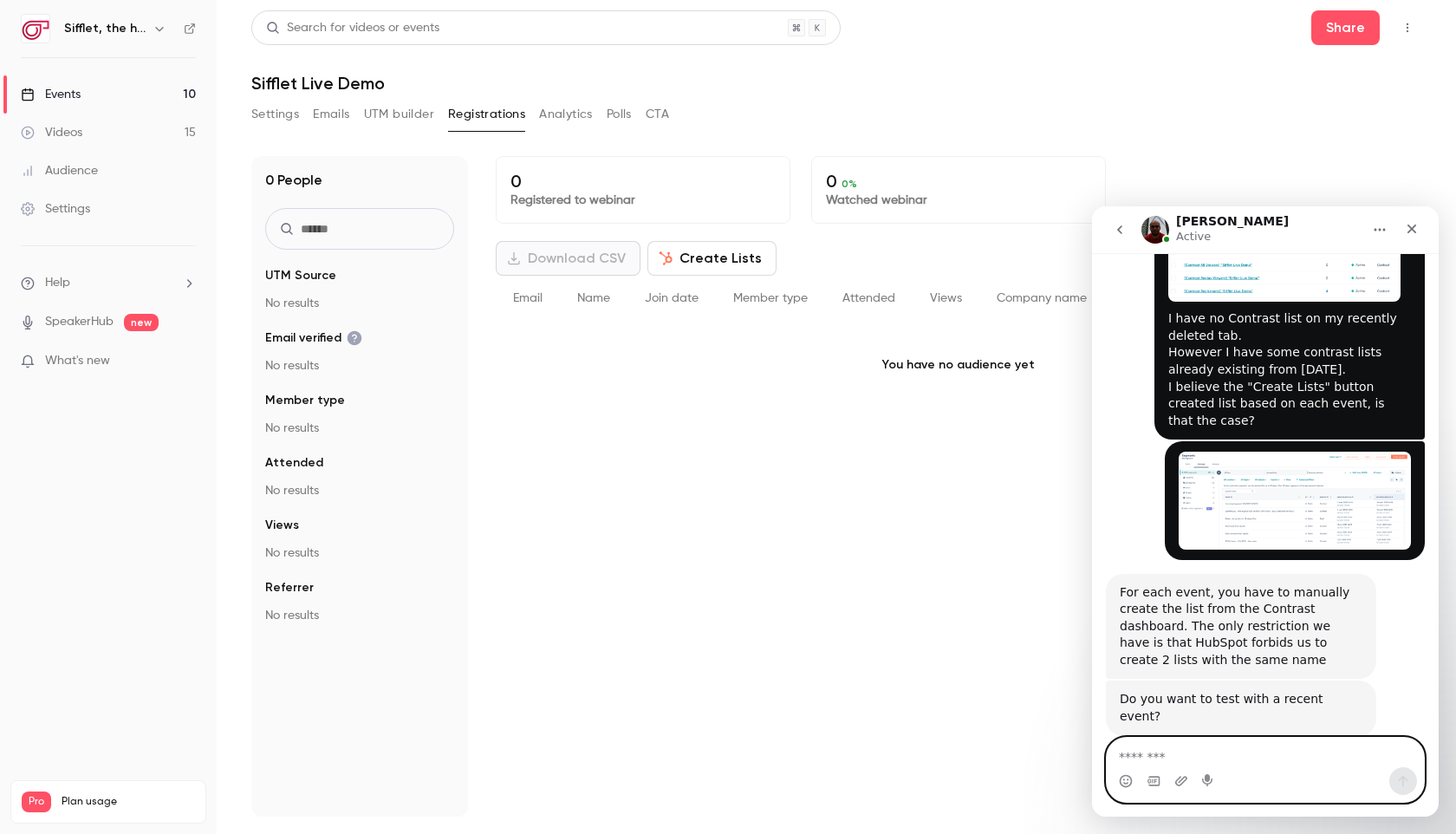
click at [695, 257] on button "Create Lists" at bounding box center [712, 258] width 129 height 34
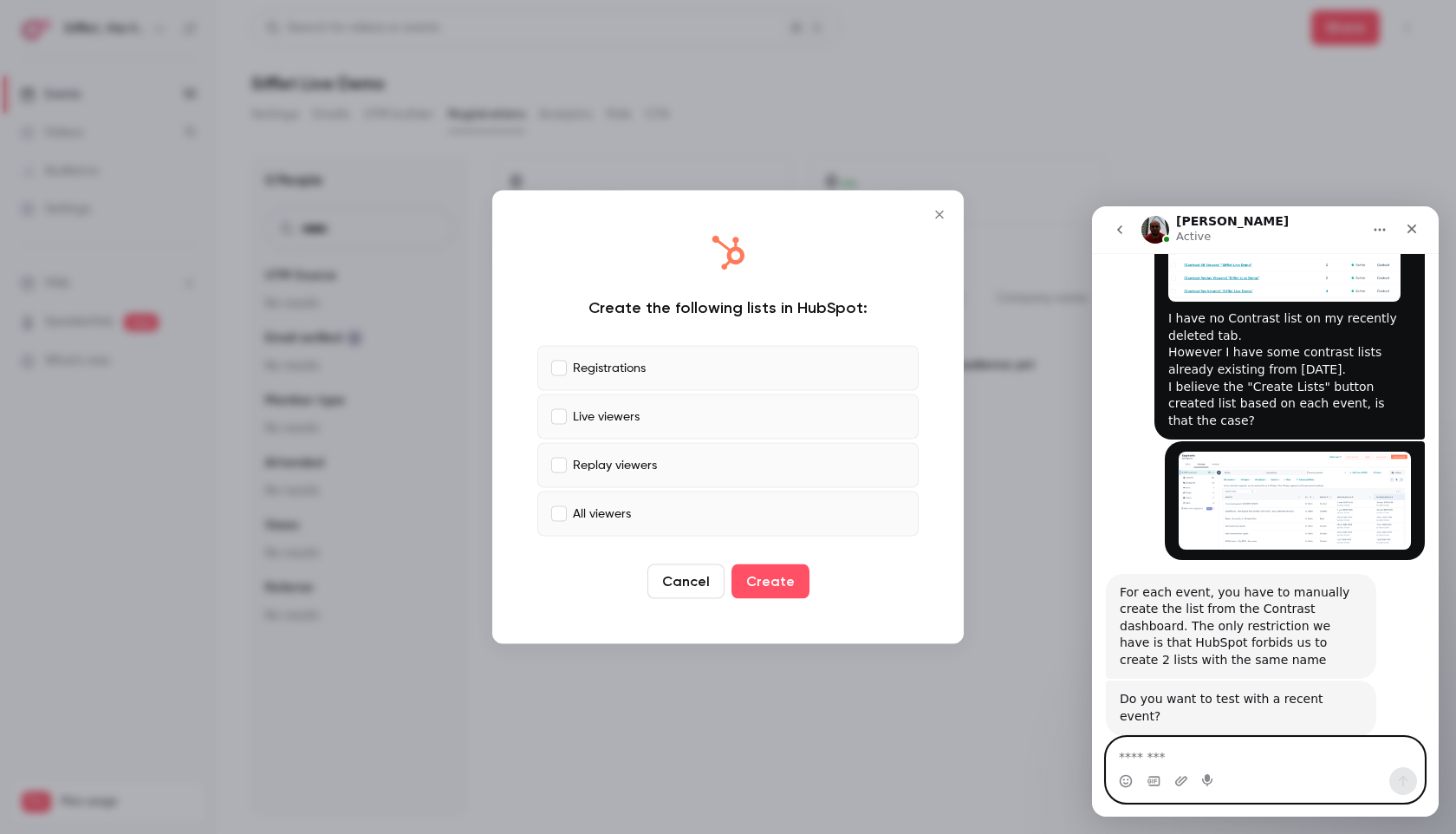
click at [943, 209] on icon "Close" at bounding box center [939, 214] width 20 height 14
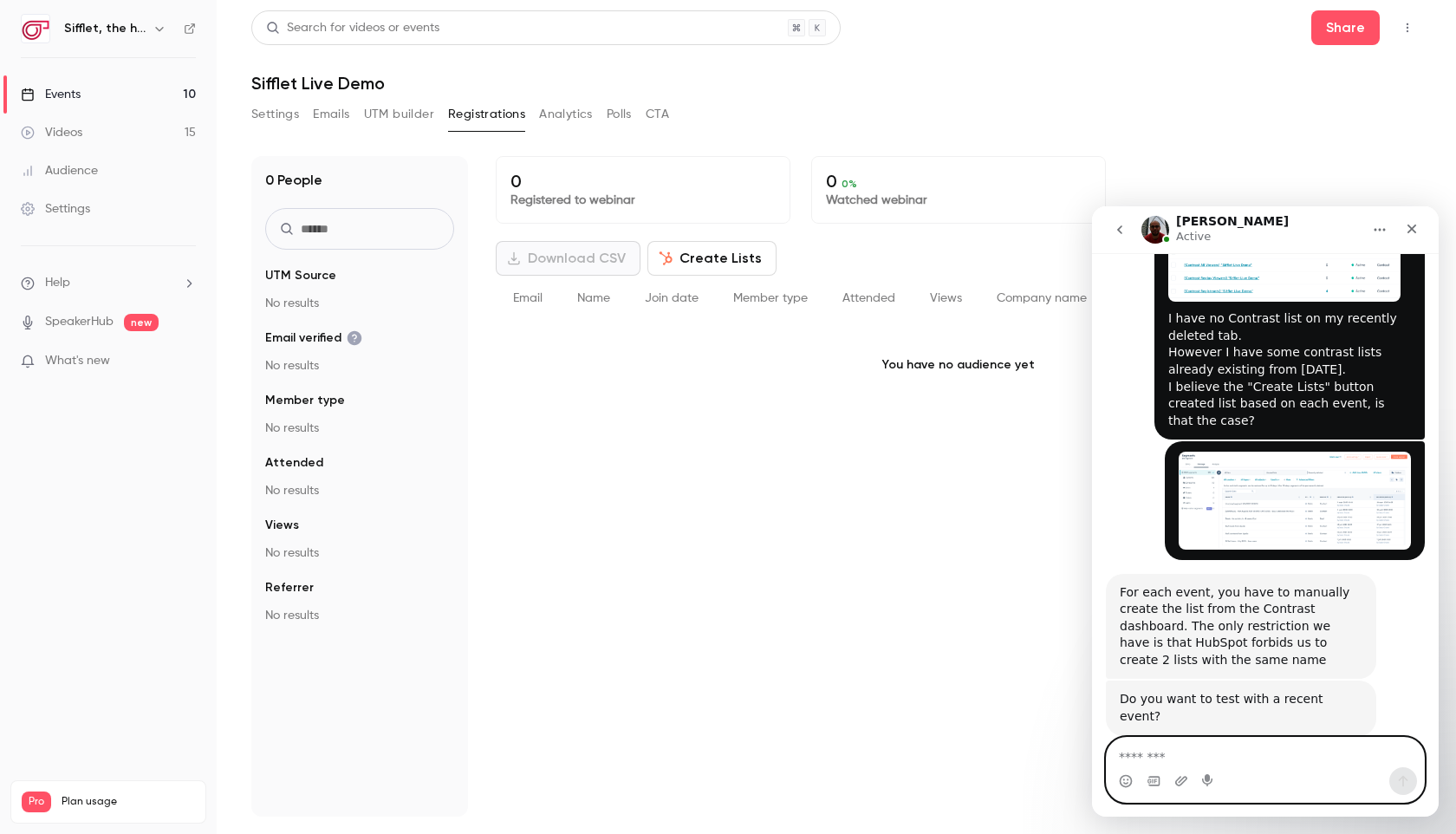
click at [180, 82] on link "Events 10" at bounding box center [108, 94] width 217 height 38
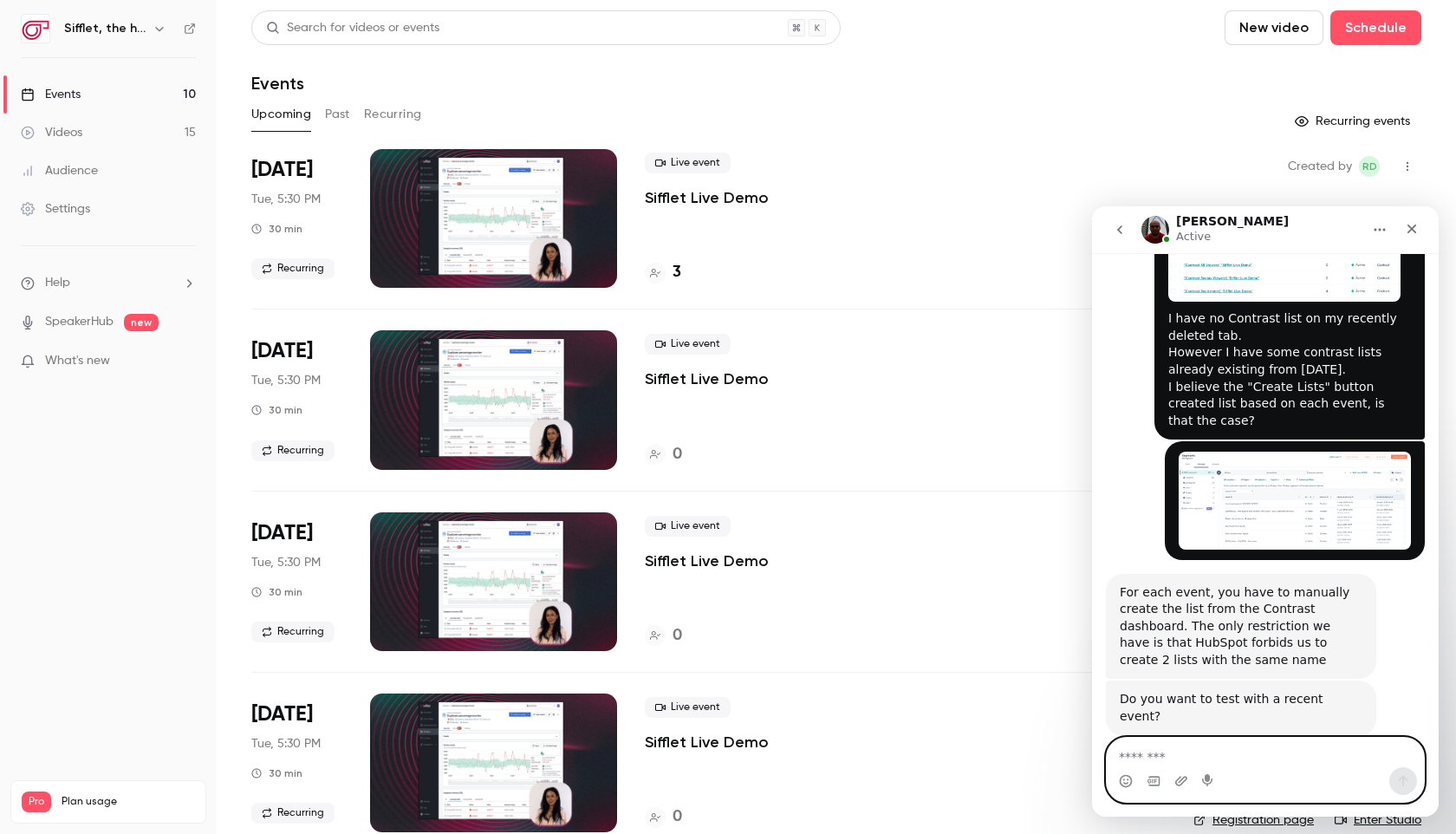
click at [338, 115] on button "Past" at bounding box center [337, 115] width 25 height 28
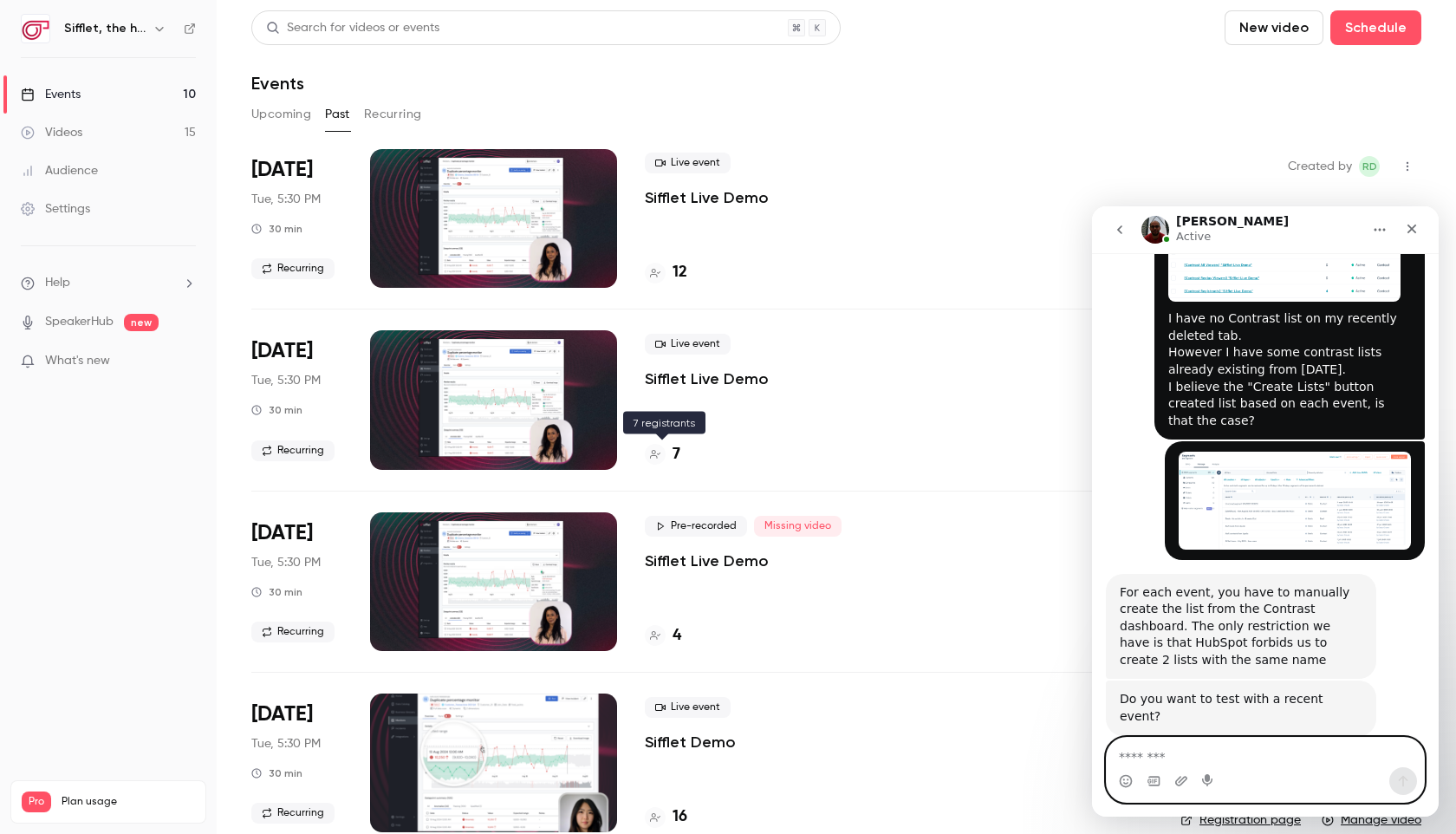
click at [674, 455] on h4 "7" at bounding box center [676, 454] width 7 height 23
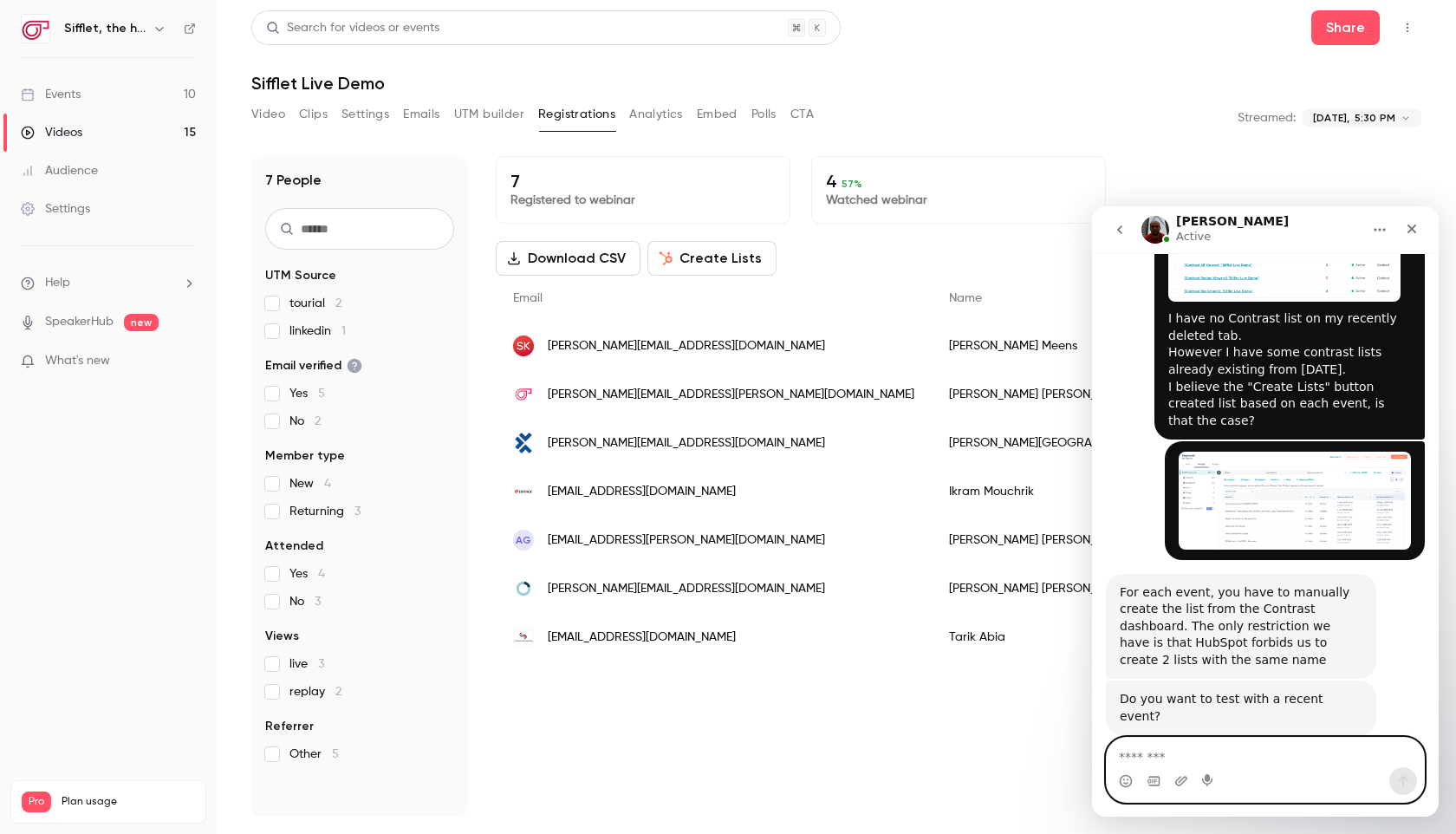
click at [699, 255] on button "Create Lists" at bounding box center [712, 258] width 129 height 34
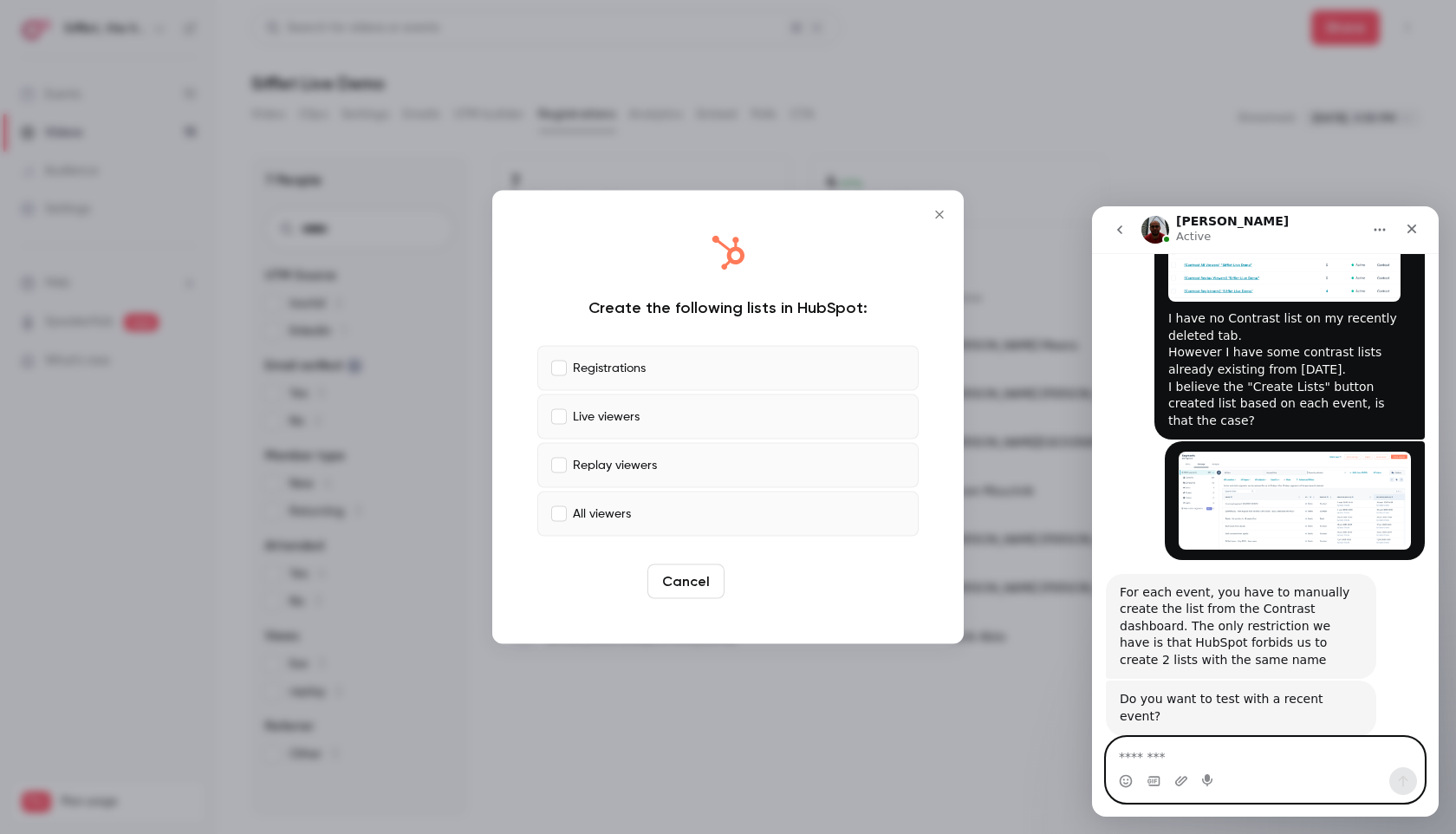
click at [772, 591] on button "Create" at bounding box center [770, 581] width 78 height 34
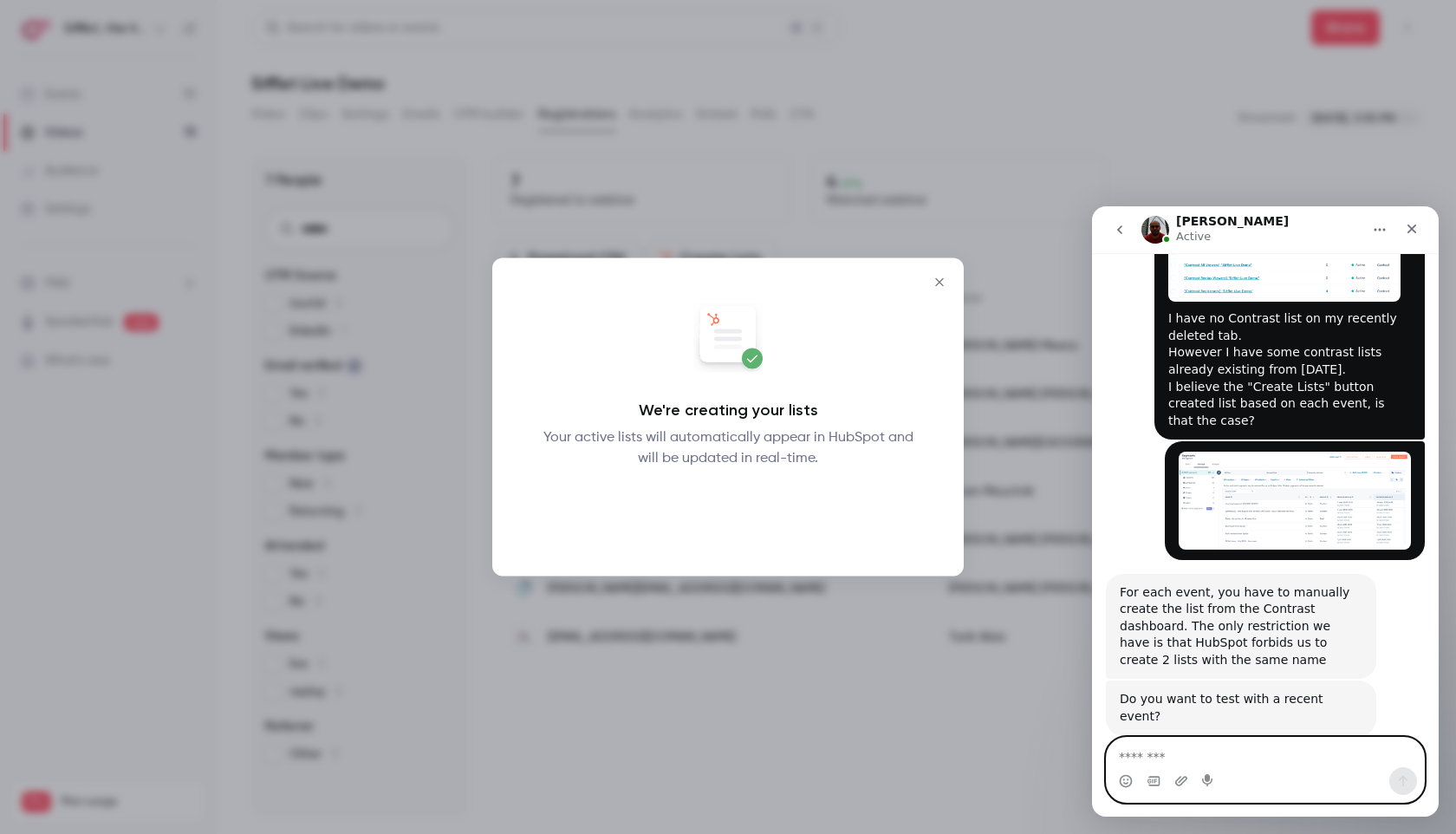
click at [732, 499] on button "Okay" at bounding box center [728, 513] width 63 height 34
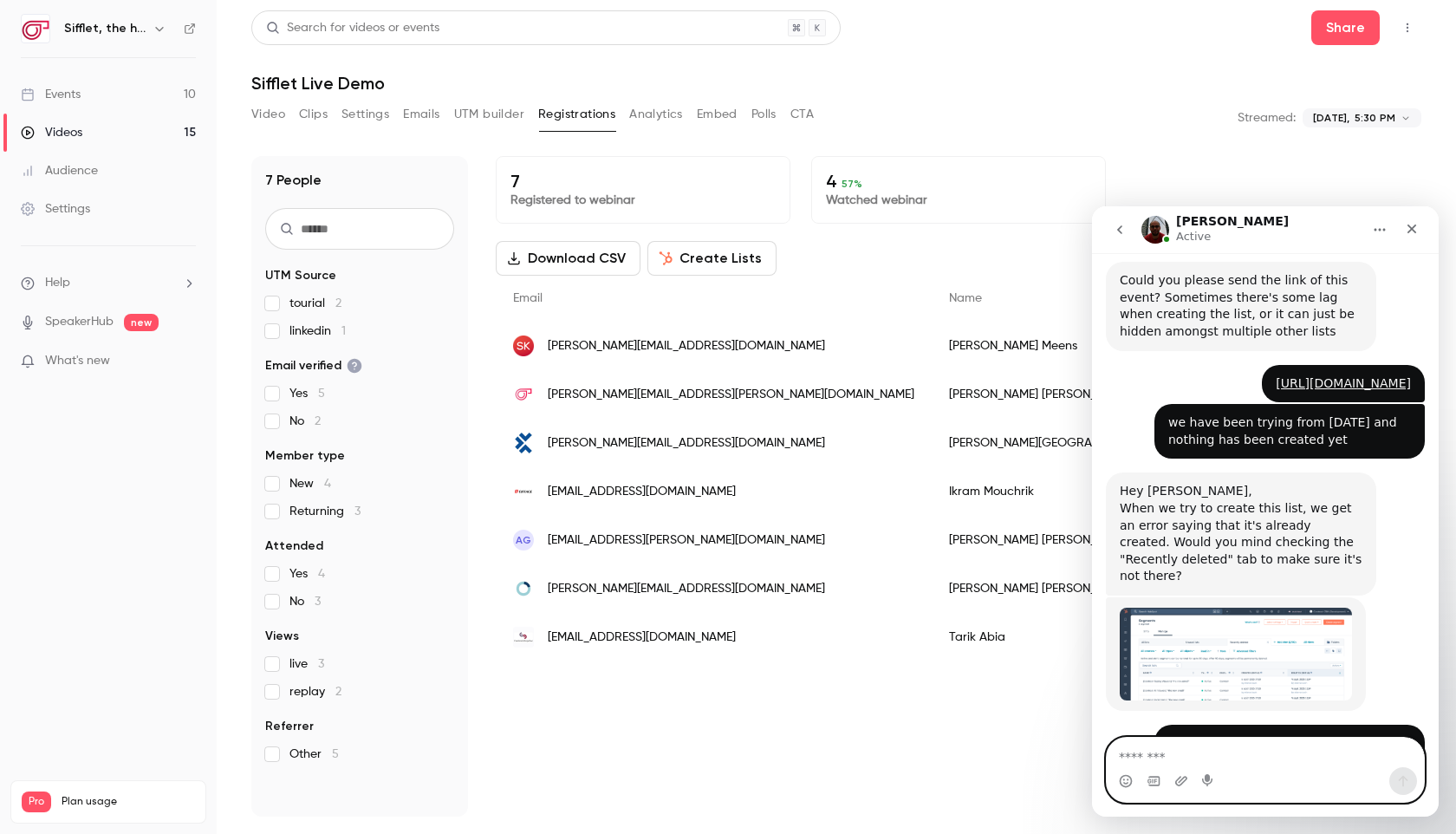
scroll to position [758, 0]
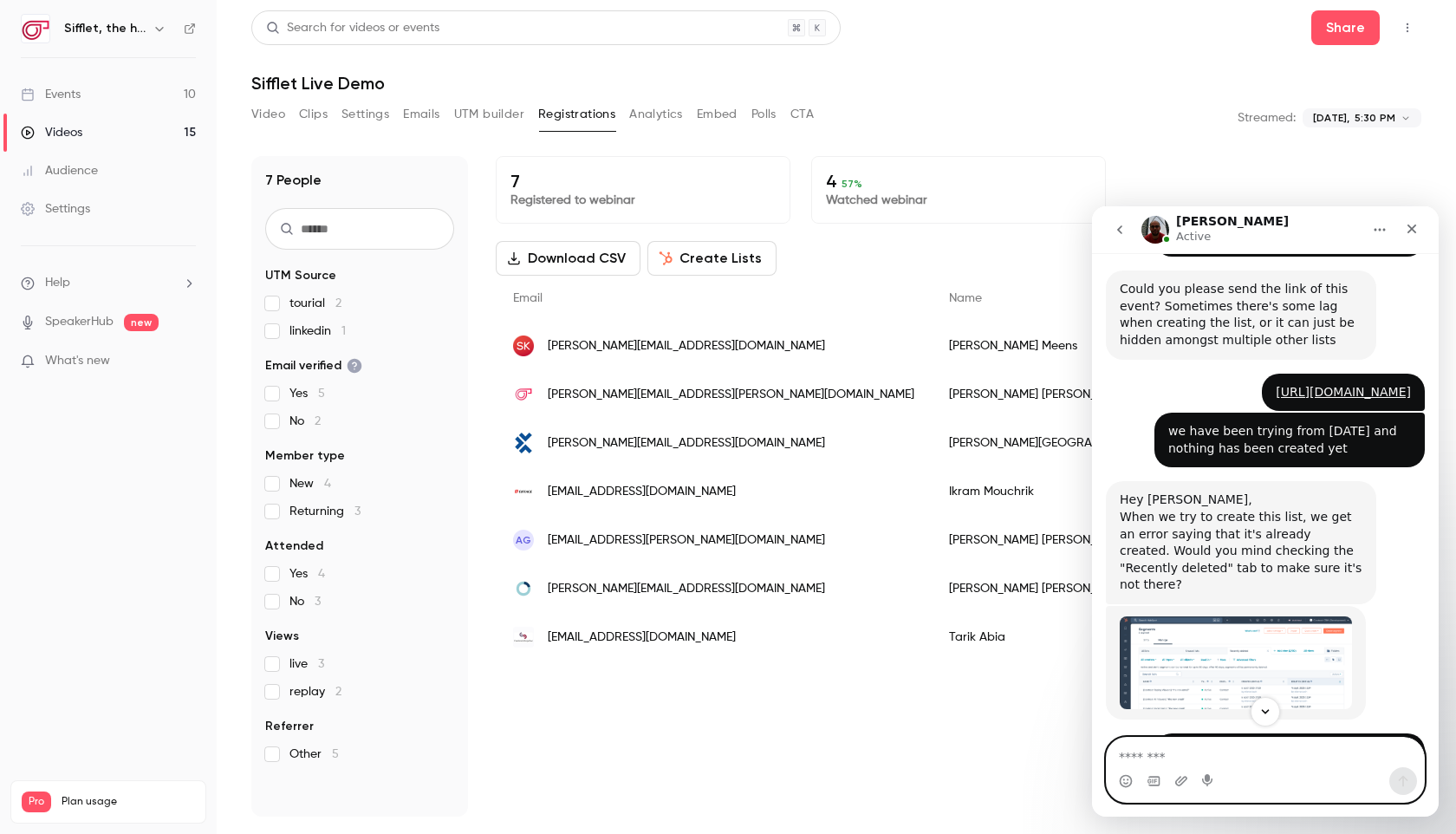
click at [1213, 653] on img "Salim says…" at bounding box center [1235, 663] width 232 height 93
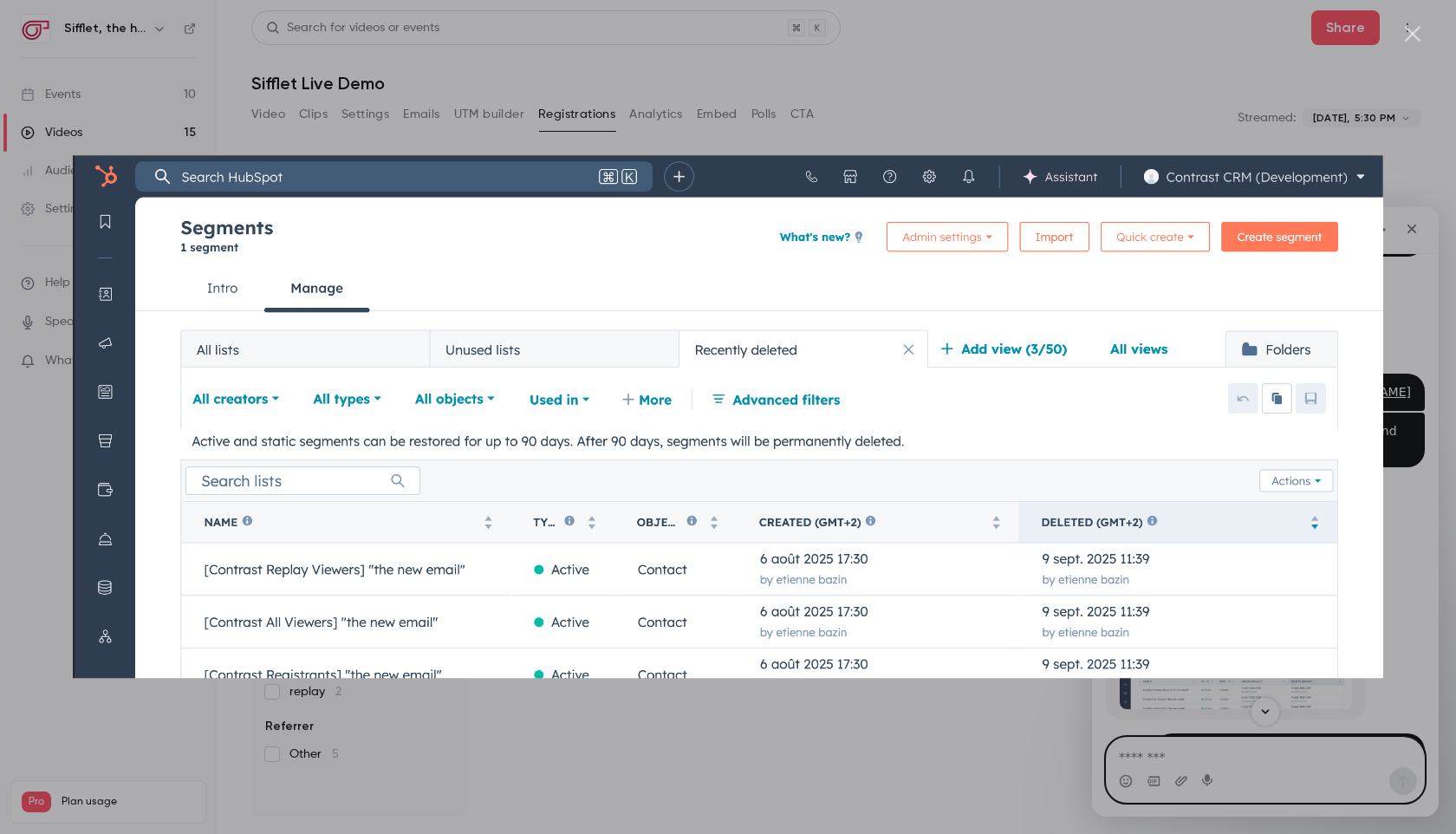
click at [1237, 763] on div "Intercom messenger" at bounding box center [728, 417] width 1456 height 834
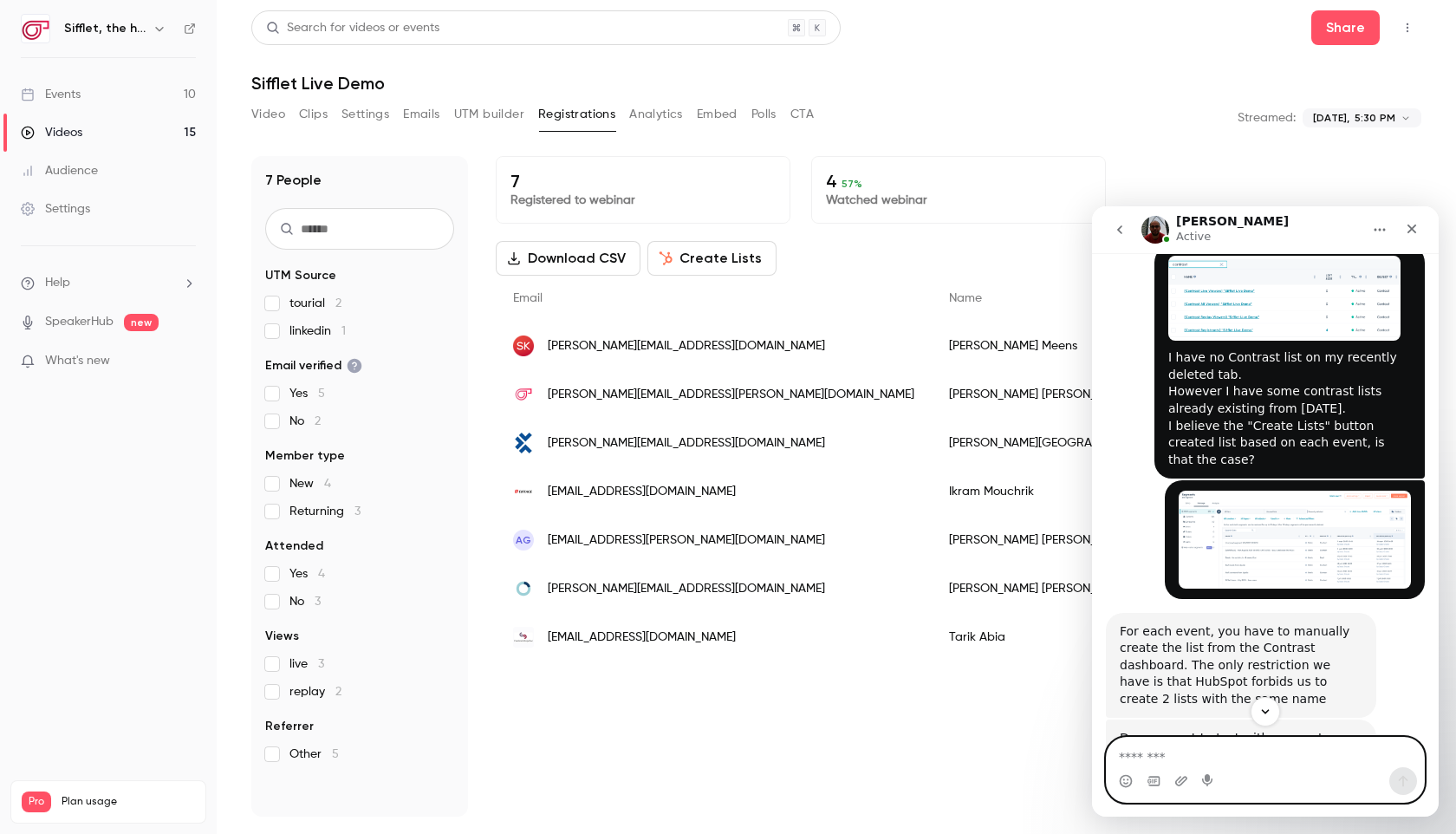
scroll to position [1285, 0]
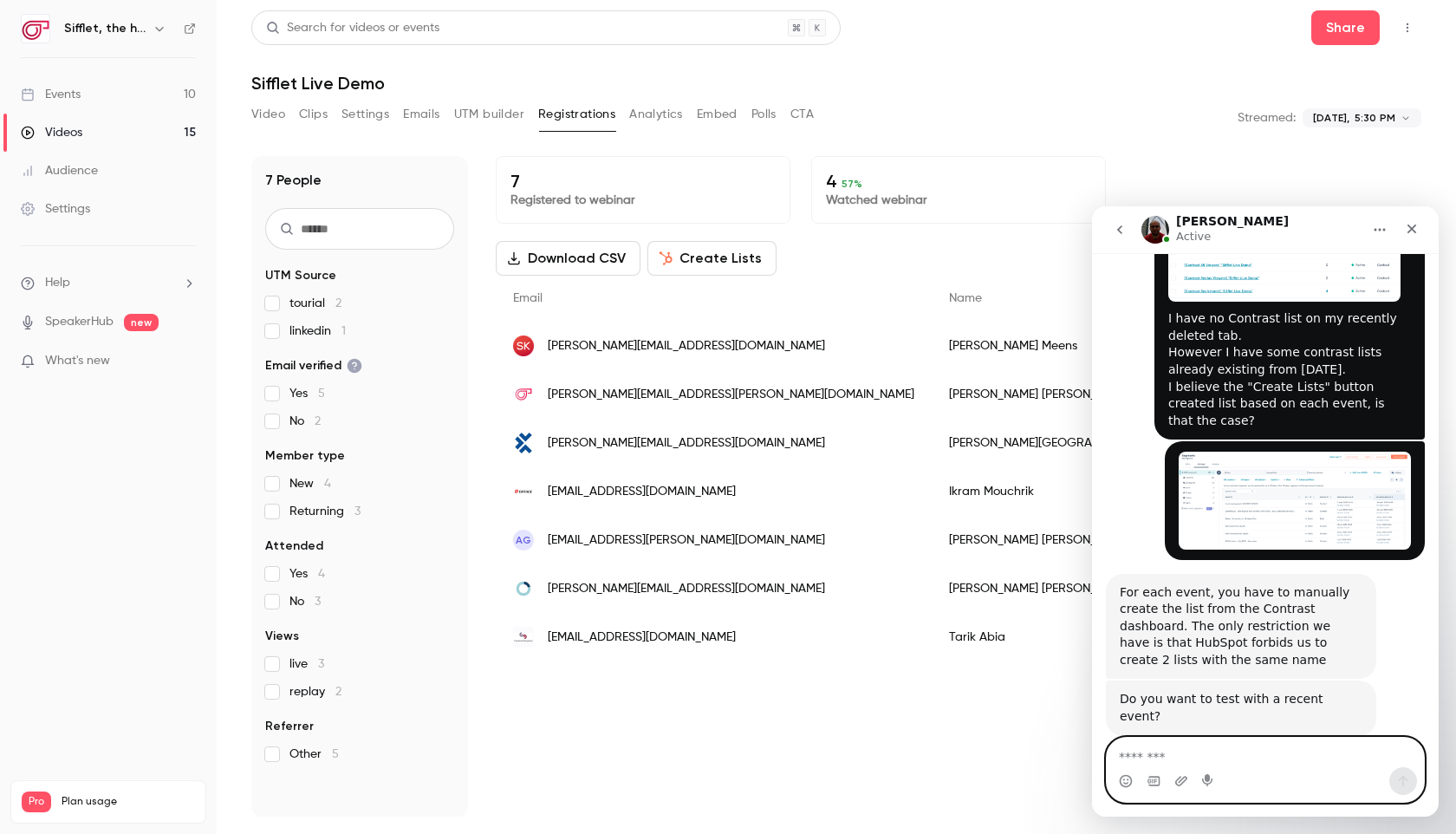
click at [1317, 223] on div "Salim Active" at bounding box center [1251, 230] width 220 height 31
click at [1329, 226] on div "Salim Active" at bounding box center [1251, 230] width 220 height 31
click at [1123, 231] on icon "go back" at bounding box center [1119, 229] width 14 height 14
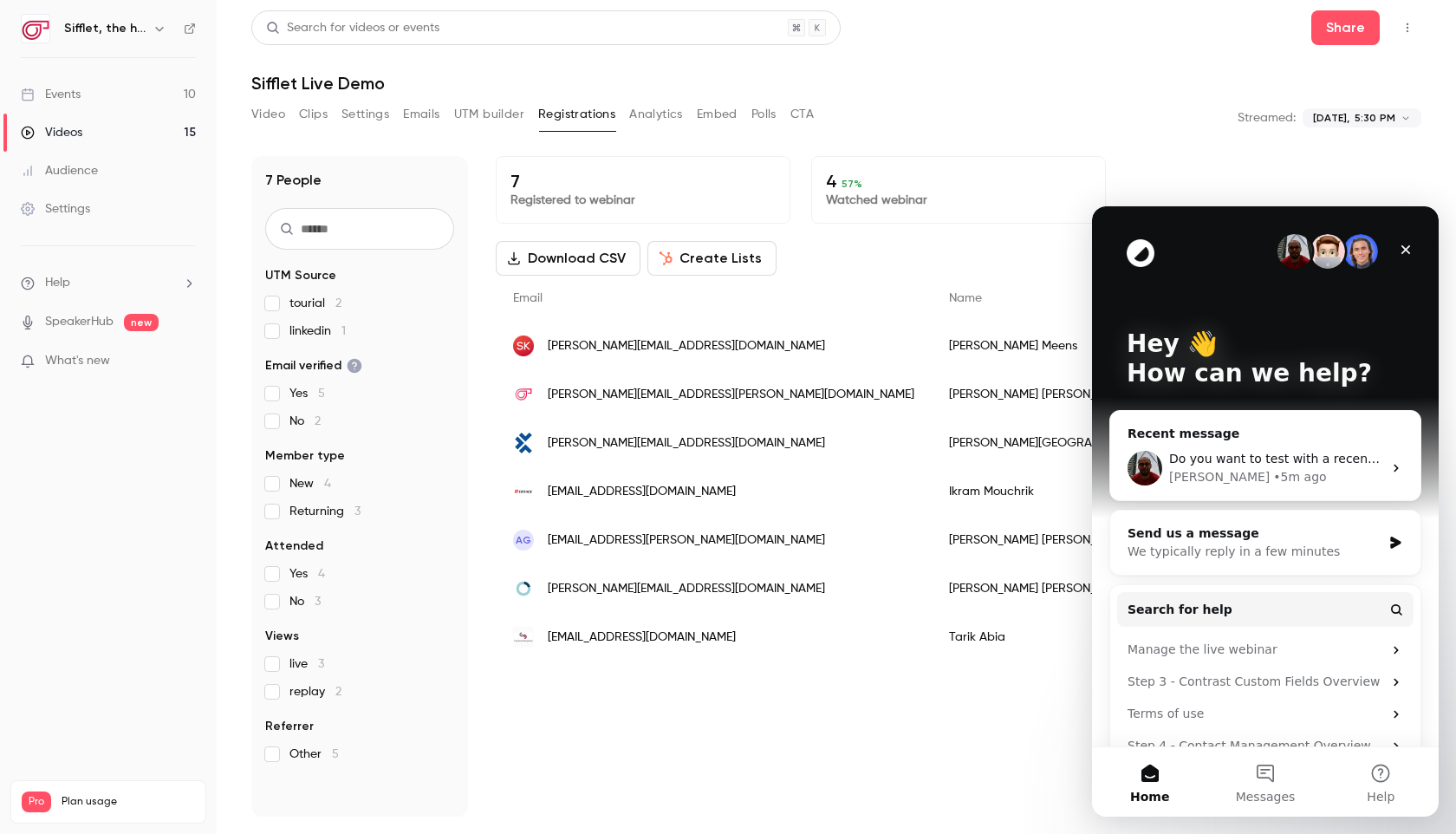
scroll to position [0, 0]
click at [1334, 481] on div "[PERSON_NAME] • 5m ago" at bounding box center [1275, 477] width 213 height 19
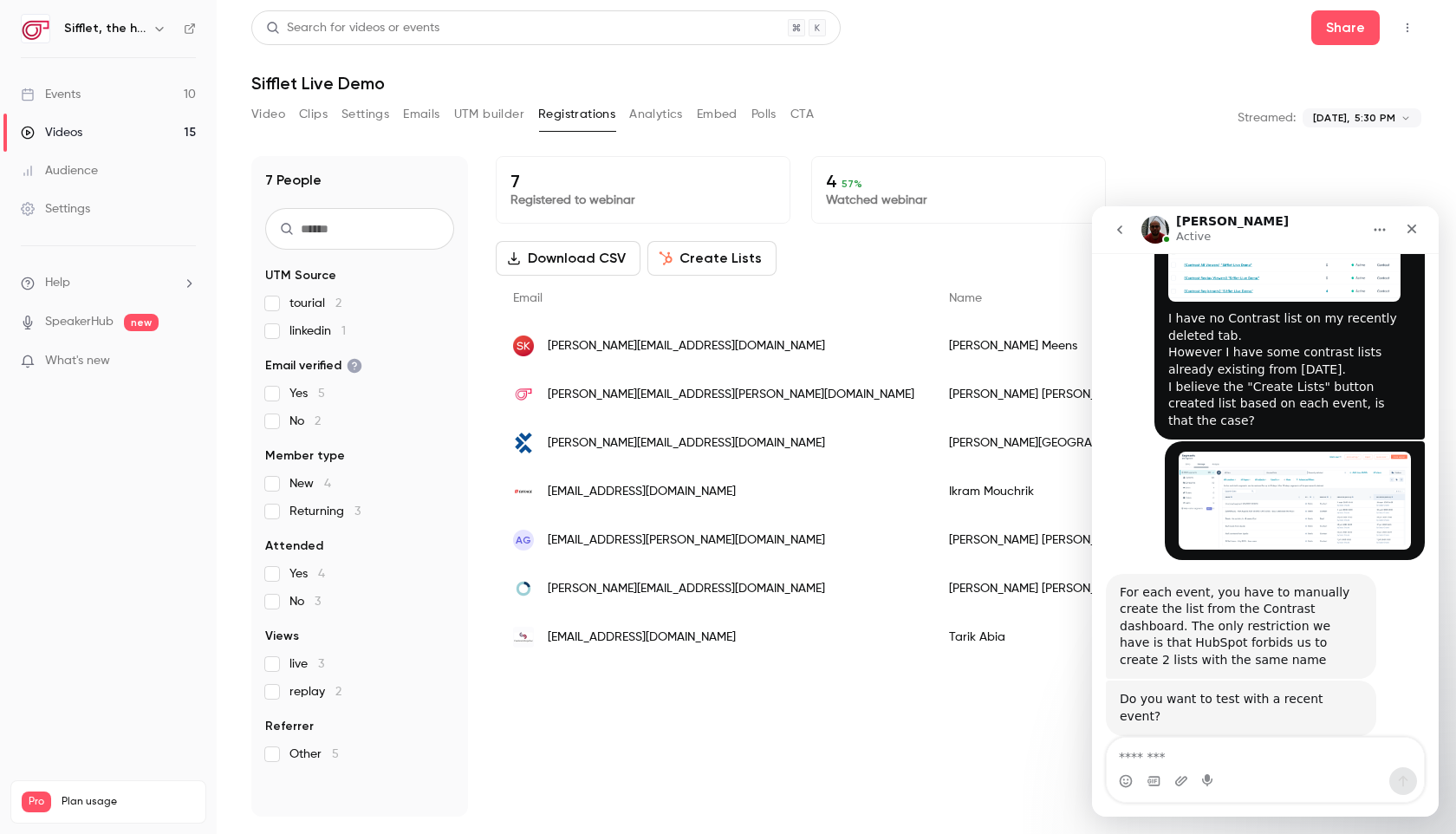
scroll to position [1285, 0]
click at [726, 262] on button "Create Lists" at bounding box center [712, 258] width 129 height 34
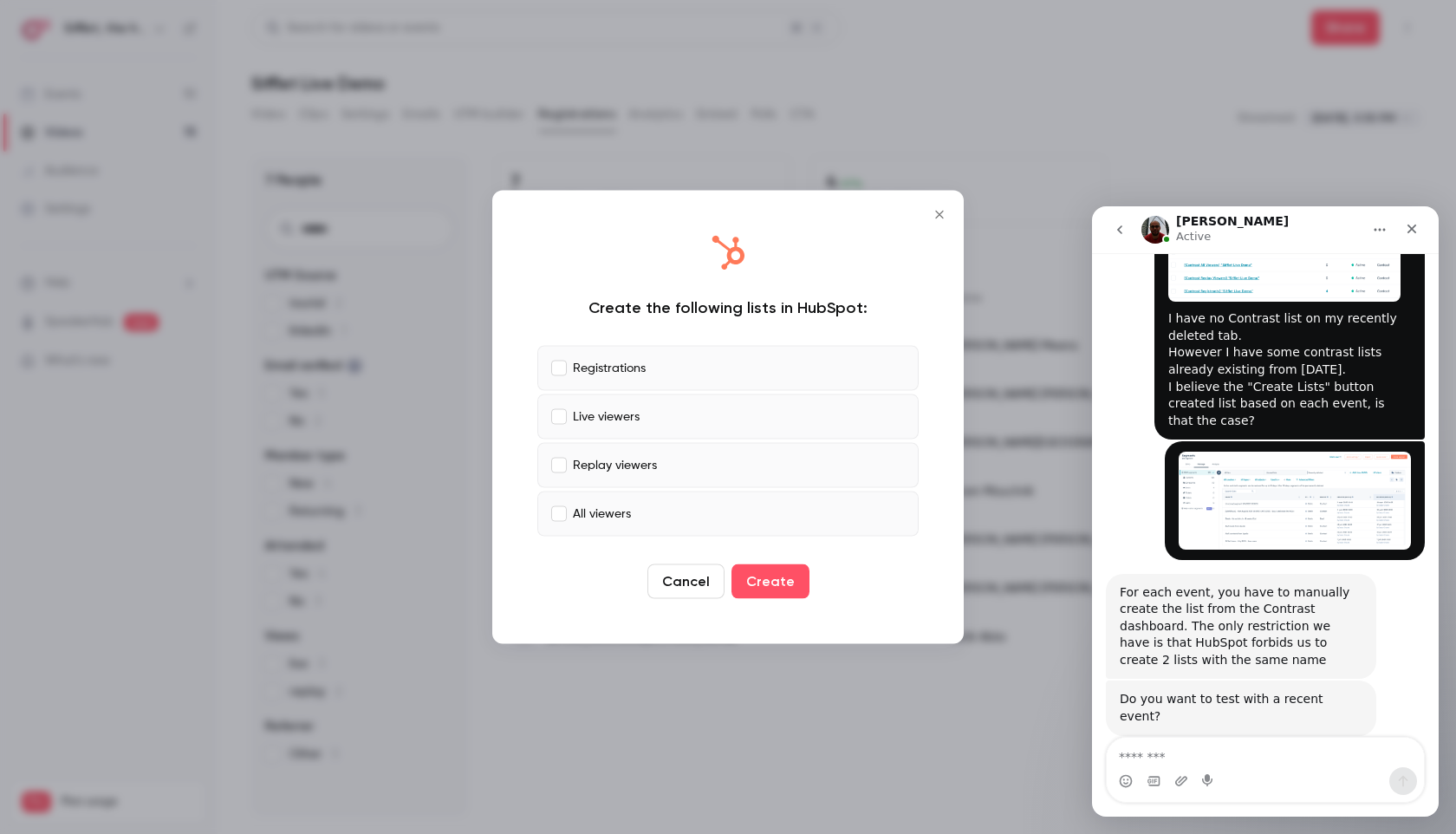
click at [753, 369] on label "Registrations" at bounding box center [728, 368] width 381 height 45
click at [734, 406] on label "Live viewers" at bounding box center [728, 417] width 381 height 45
click at [716, 461] on label "Replay viewers" at bounding box center [728, 465] width 381 height 45
click at [774, 583] on button "Create" at bounding box center [770, 581] width 78 height 34
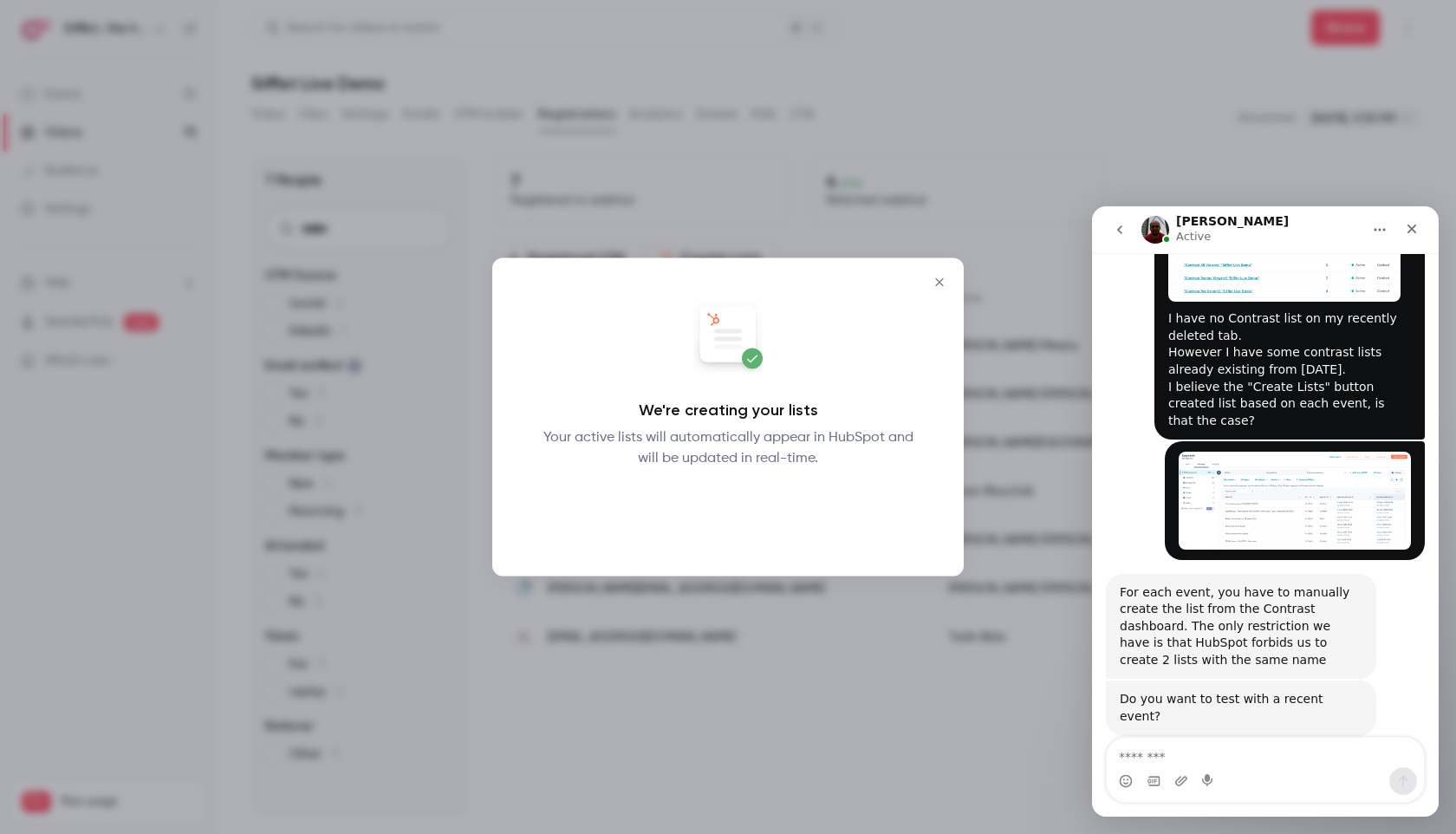
click at [734, 512] on button "Okay" at bounding box center [728, 513] width 63 height 34
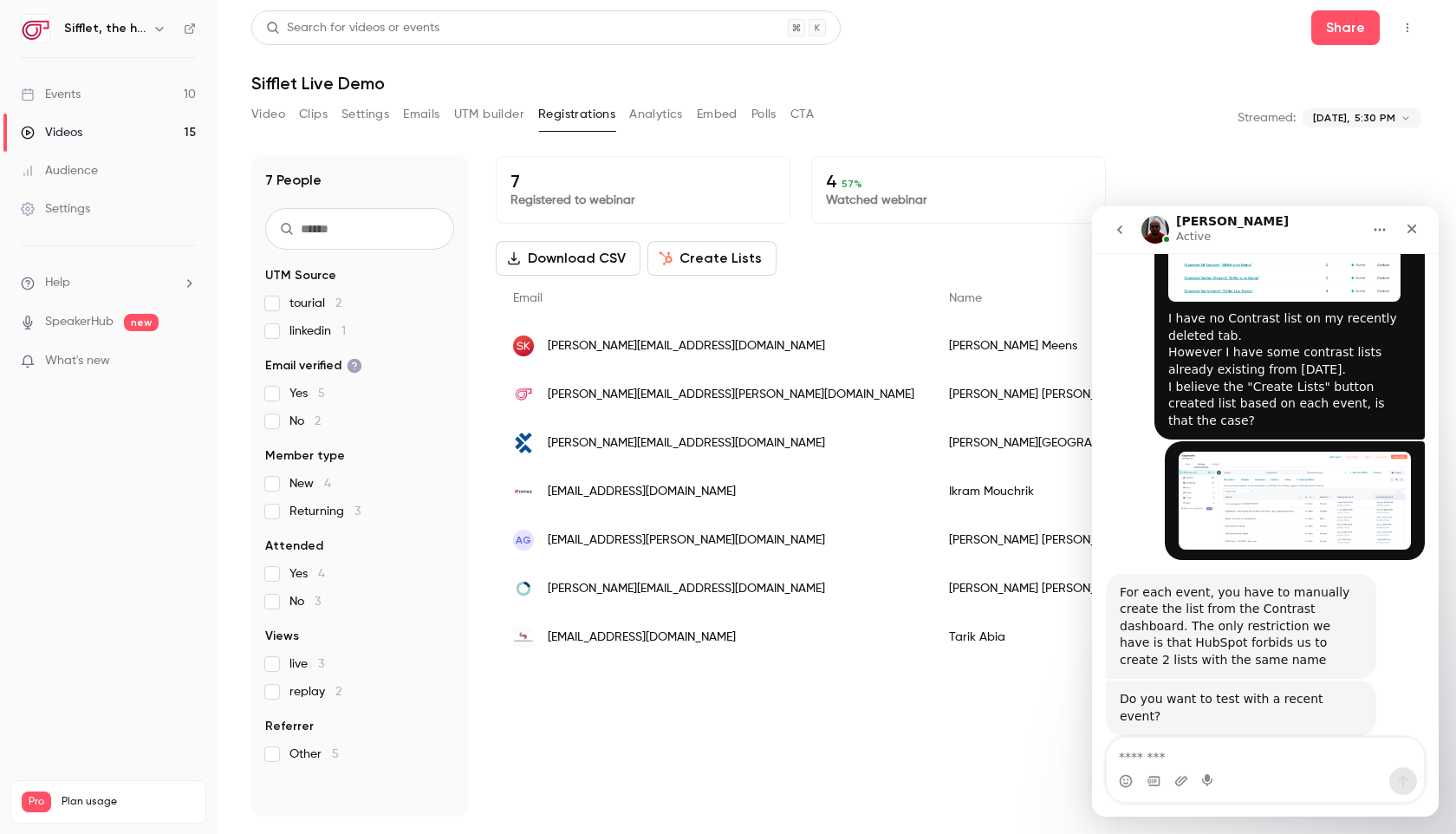
click at [720, 276] on div "Email" at bounding box center [714, 298] width 436 height 46
click at [719, 271] on button "Create Lists" at bounding box center [712, 258] width 129 height 34
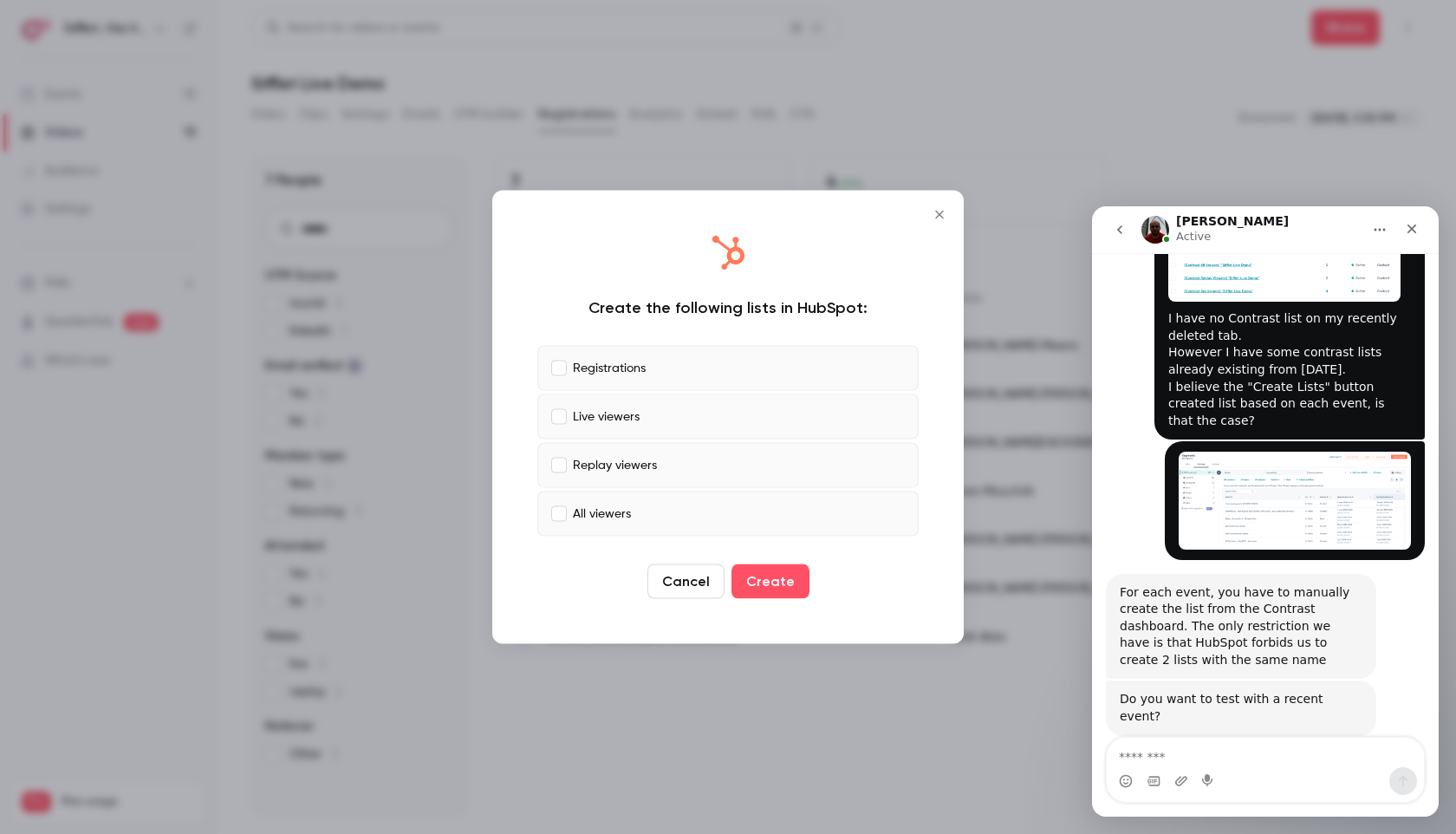
click at [685, 403] on label "Live viewers" at bounding box center [728, 417] width 381 height 45
click at [626, 463] on p "Replay viewers" at bounding box center [615, 465] width 84 height 19
click at [608, 512] on p "All viewers" at bounding box center [602, 513] width 58 height 19
click at [943, 210] on icon "Close" at bounding box center [939, 214] width 20 height 14
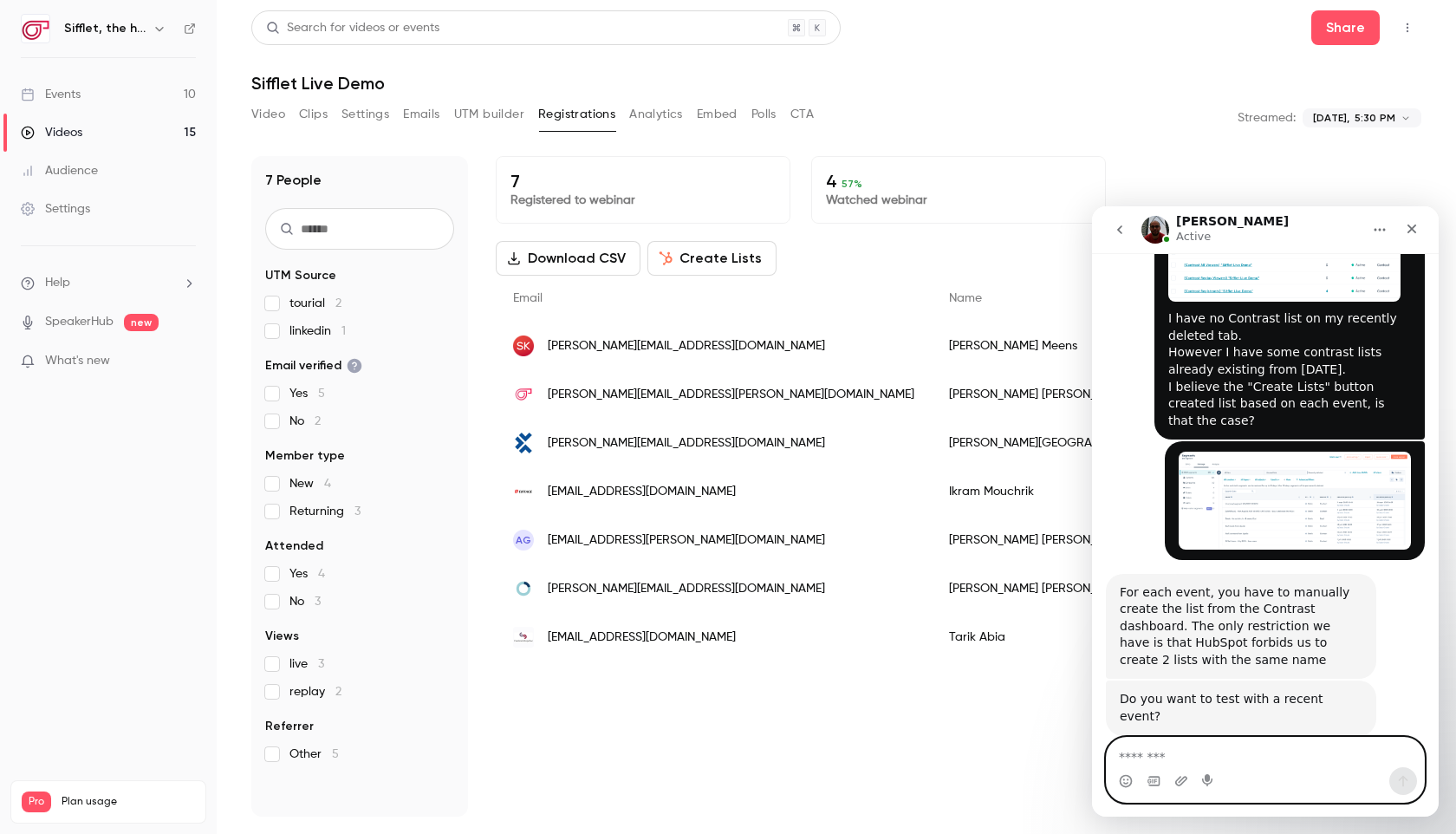
click at [1225, 757] on textarea "Message…" at bounding box center [1265, 753] width 317 height 30
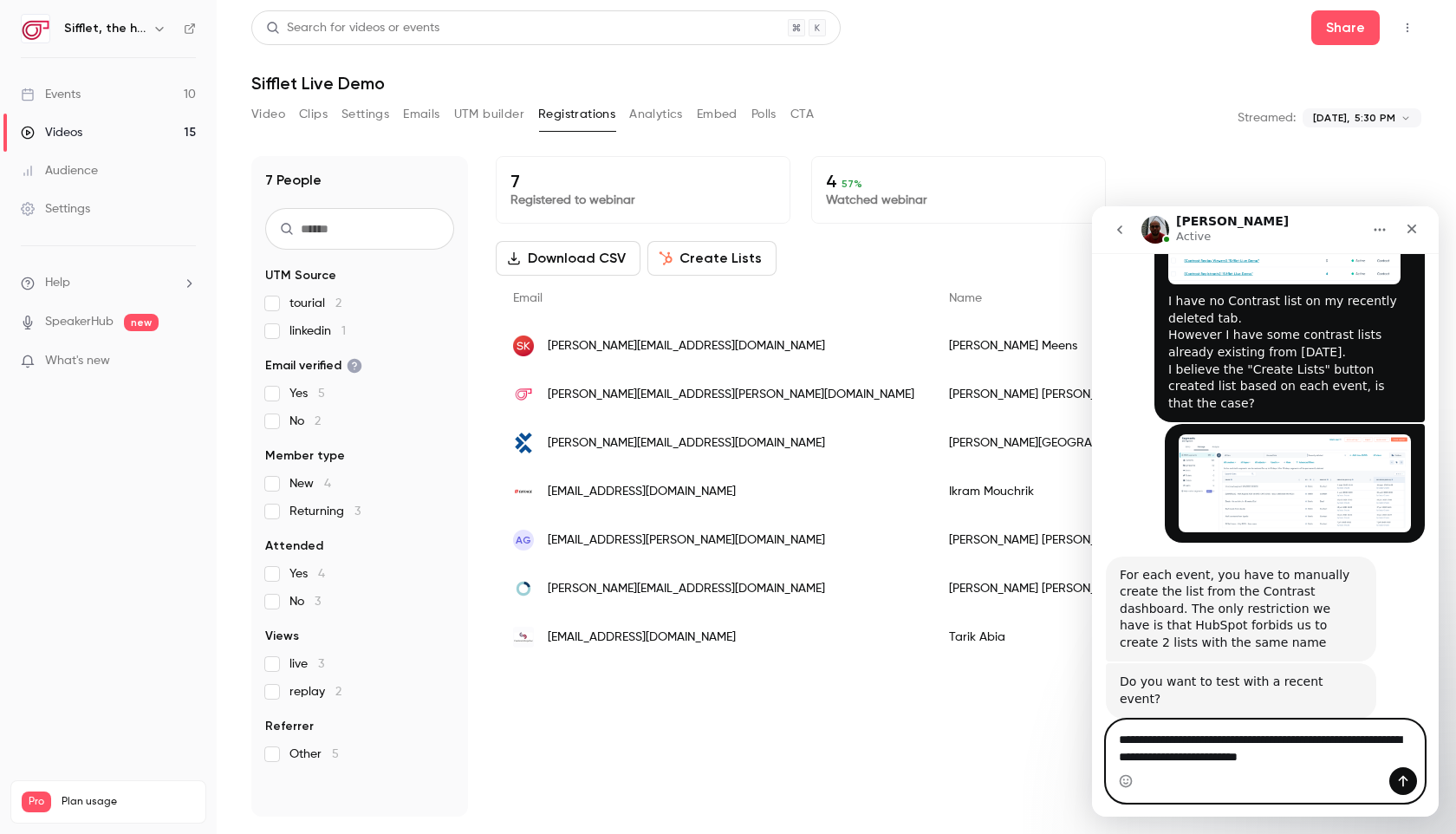
scroll to position [1319, 0]
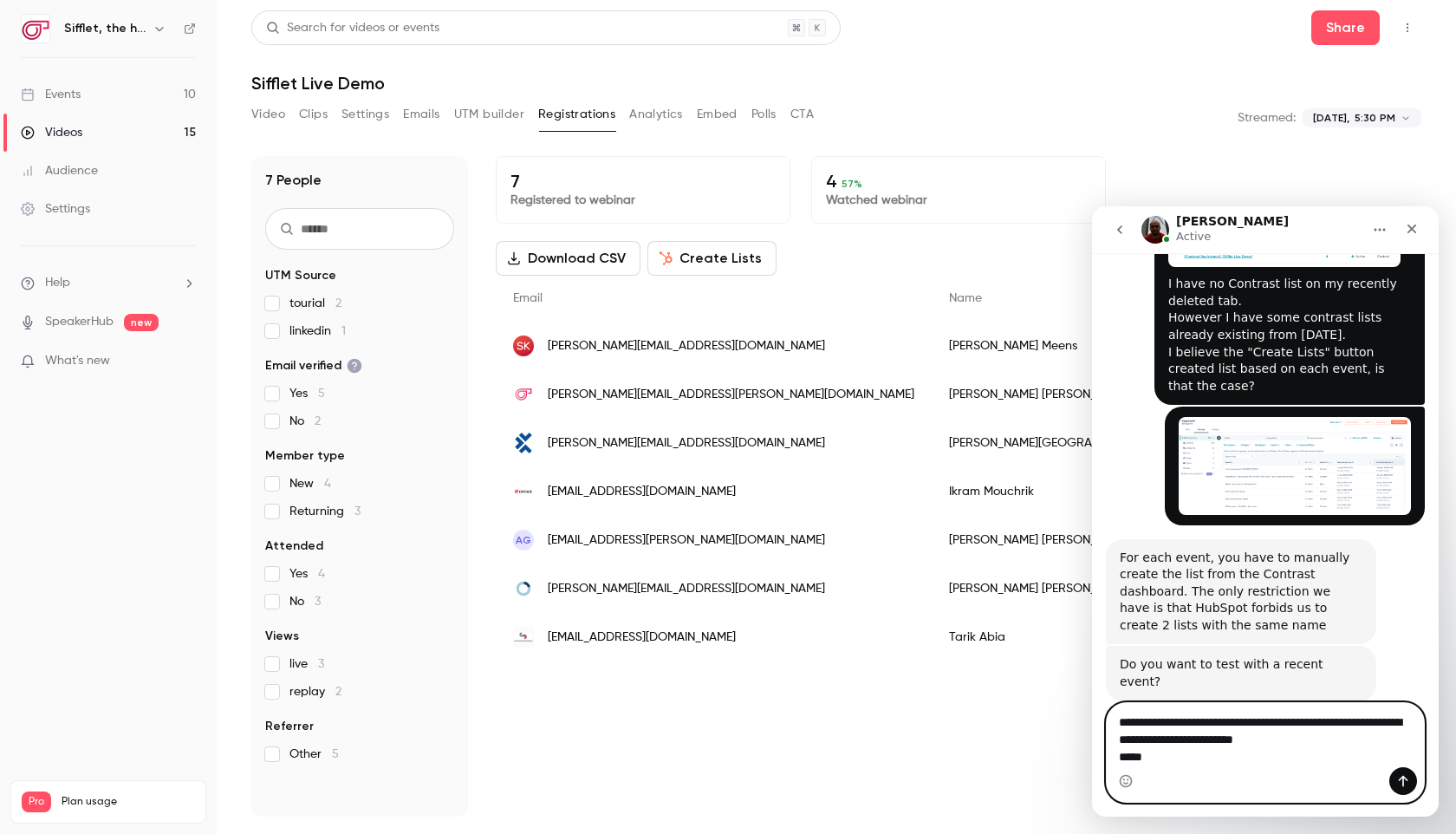
type textarea "**********"
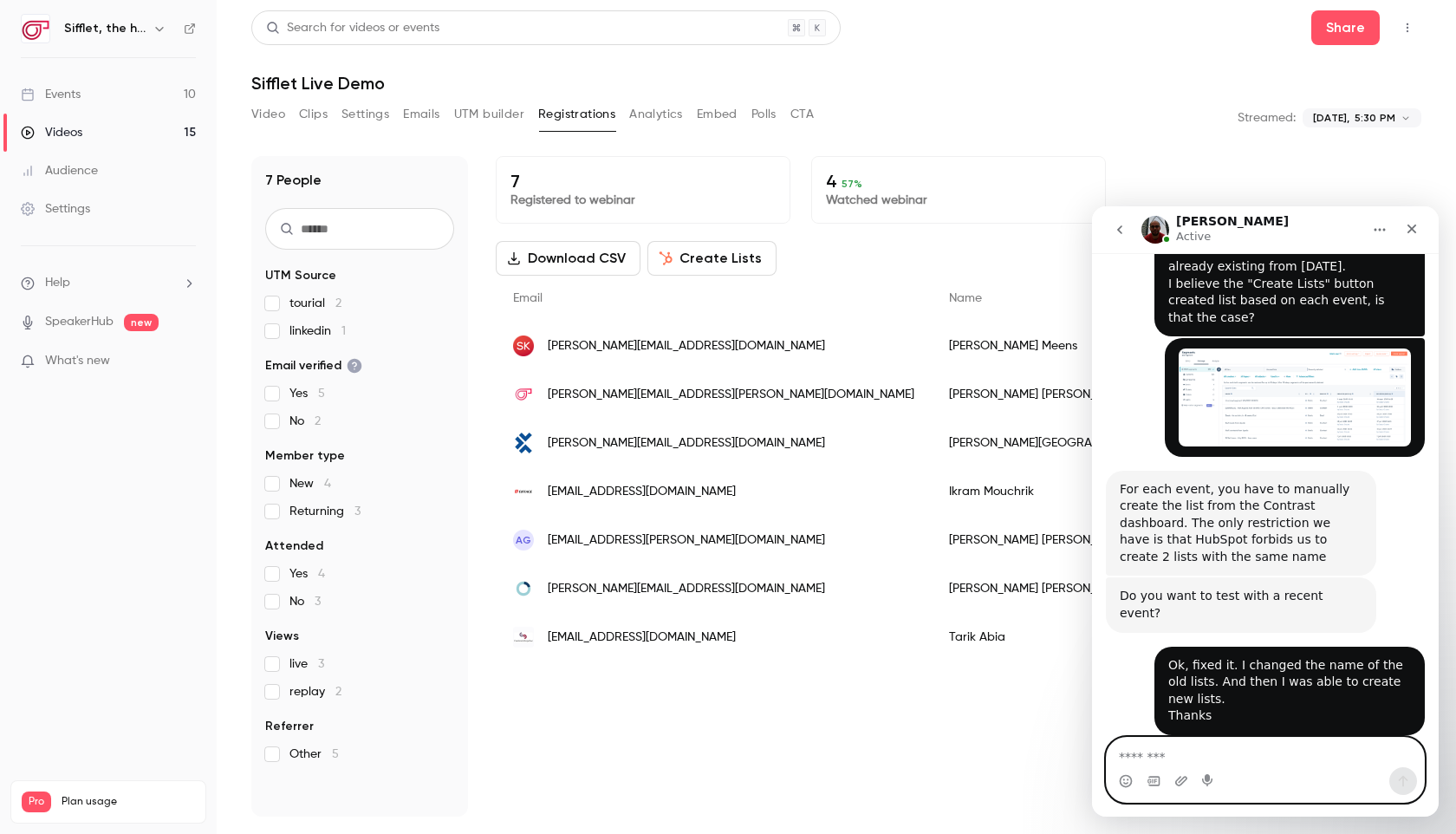
scroll to position [1439, 0]
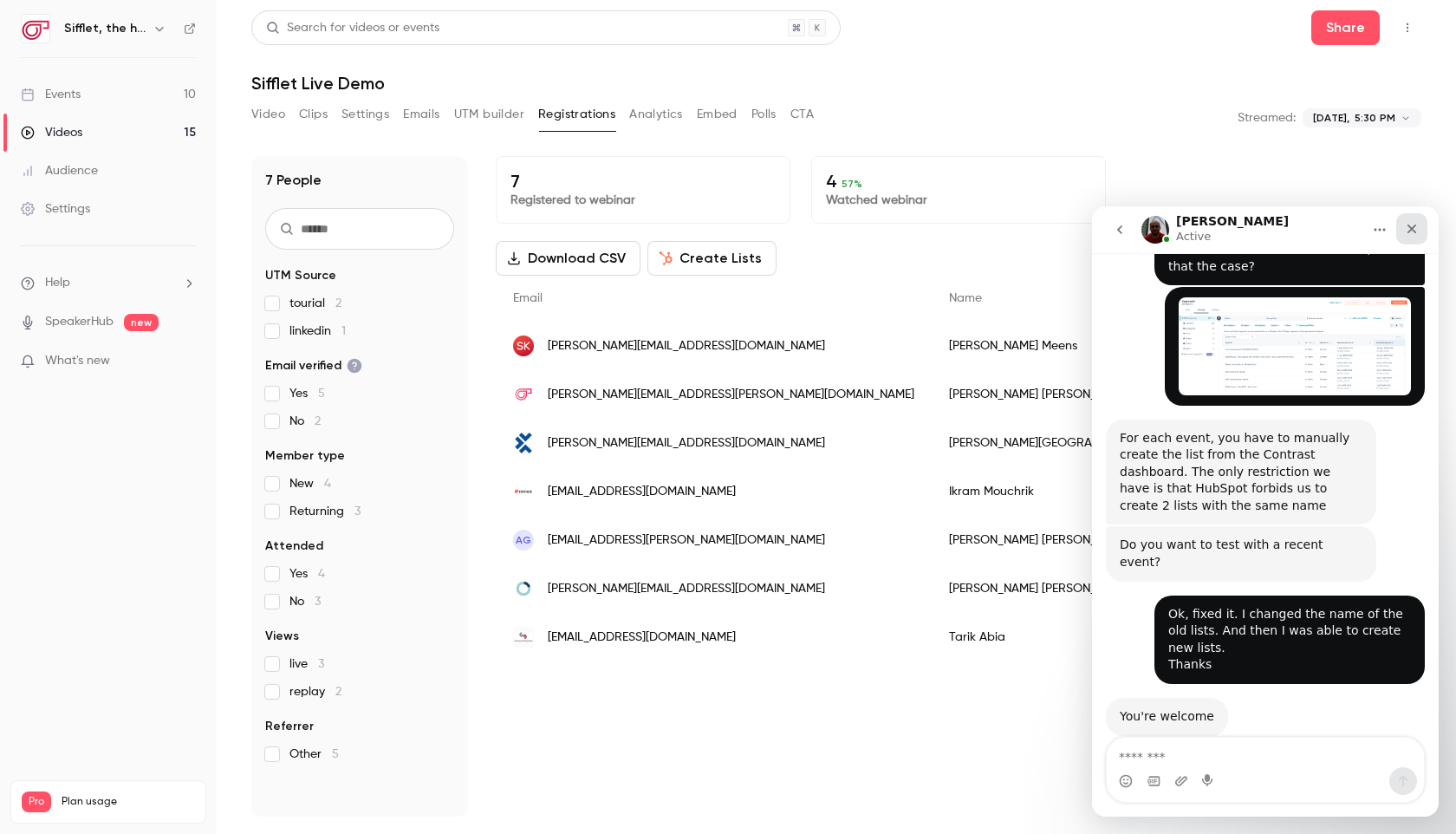
click at [1409, 226] on icon "Close" at bounding box center [1412, 229] width 9 height 9
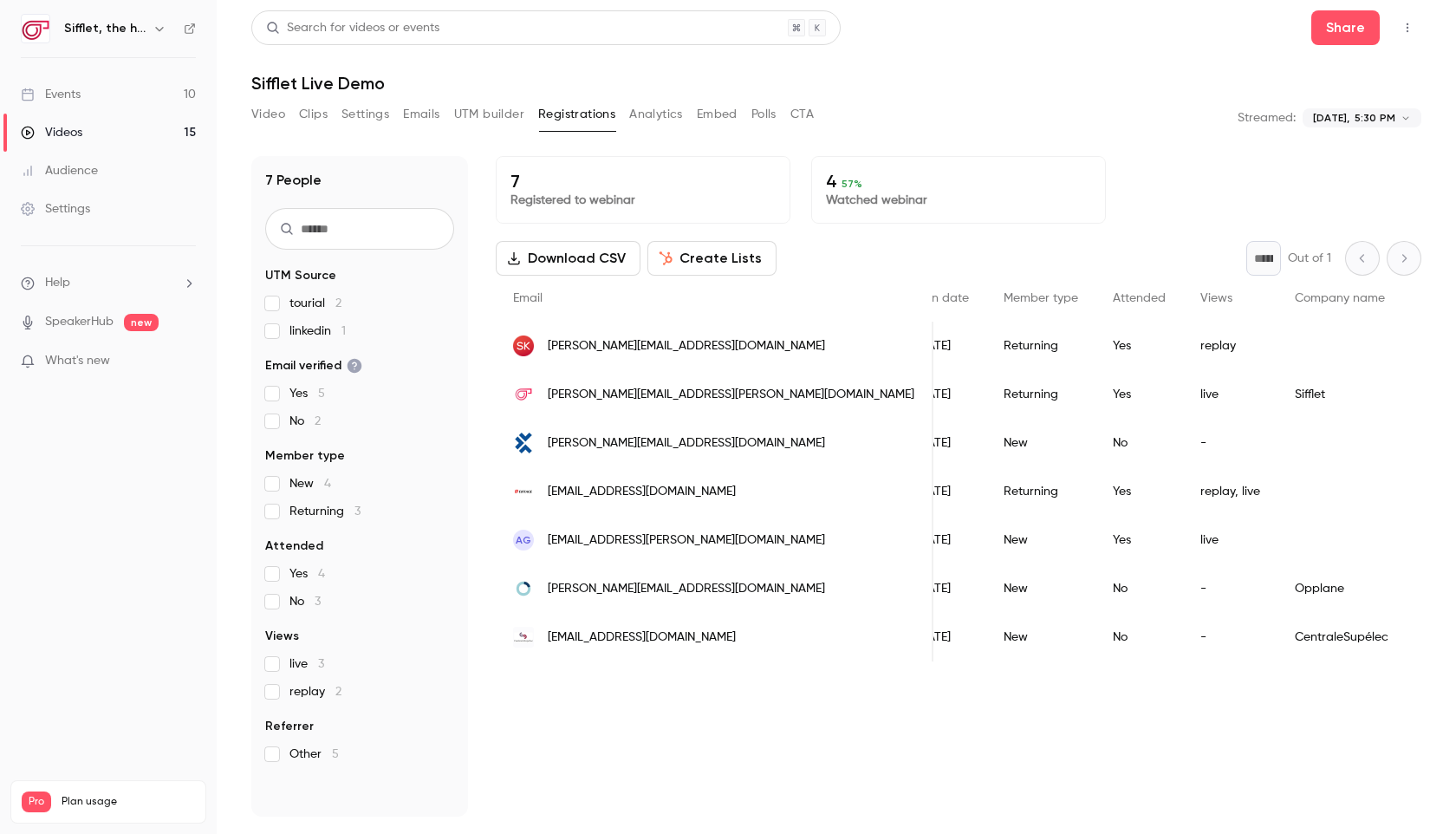
scroll to position [0, 372]
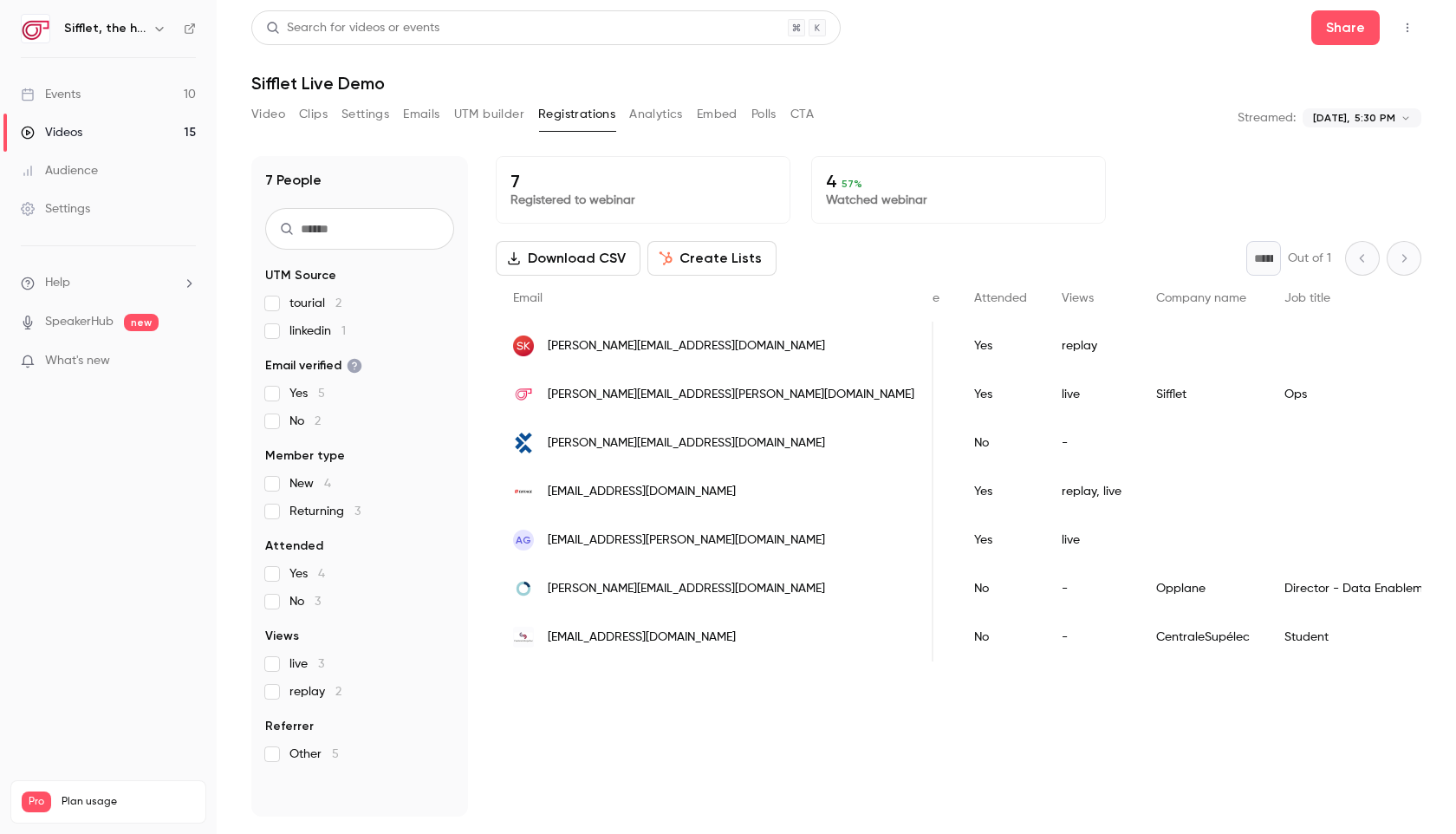
scroll to position [0, 513]
